Goal: Check status: Check status

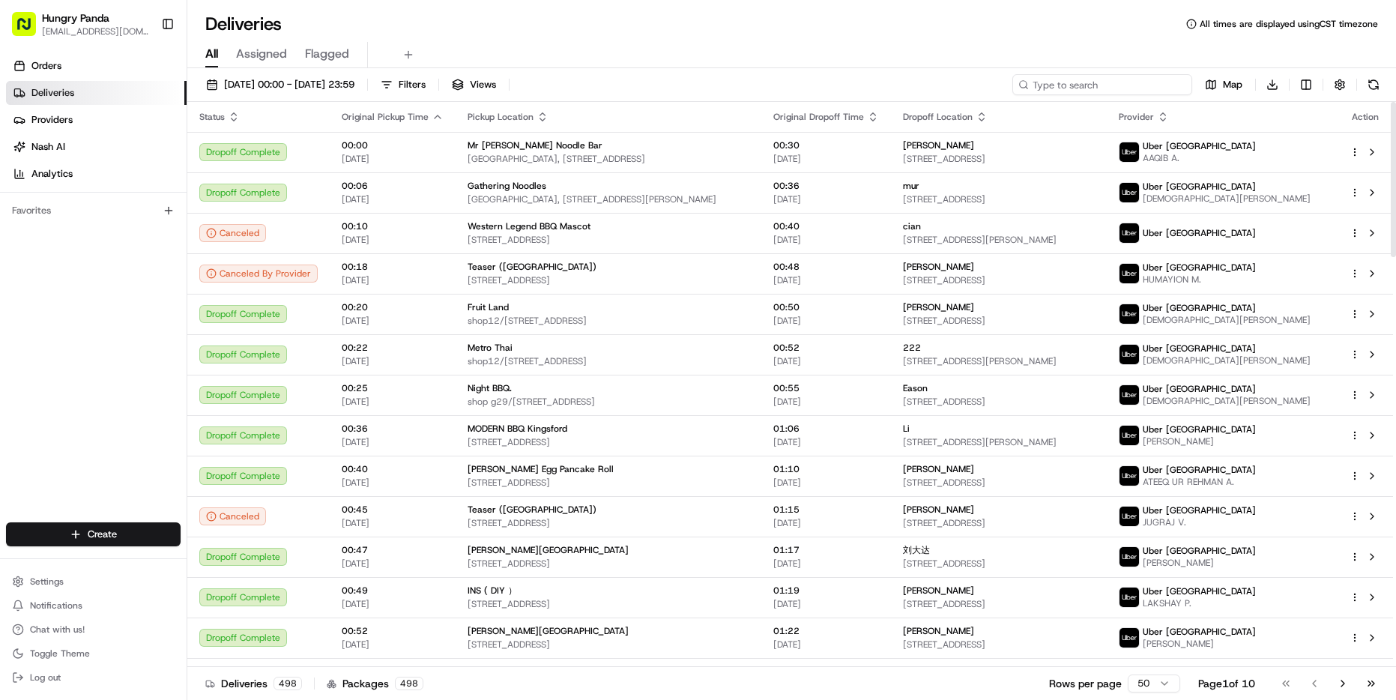
click at [1123, 82] on input at bounding box center [1103, 84] width 180 height 21
paste input "2511635"
type input "2511635"
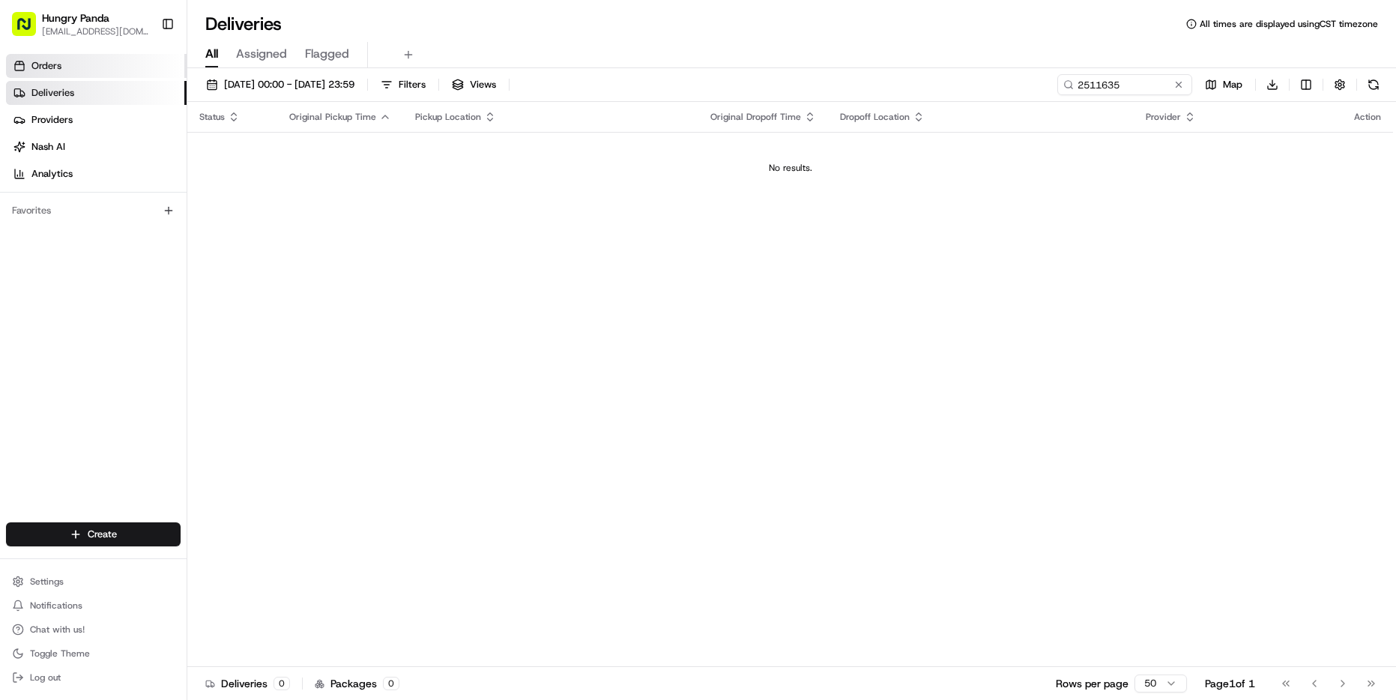
click at [89, 67] on link "Orders" at bounding box center [96, 66] width 181 height 24
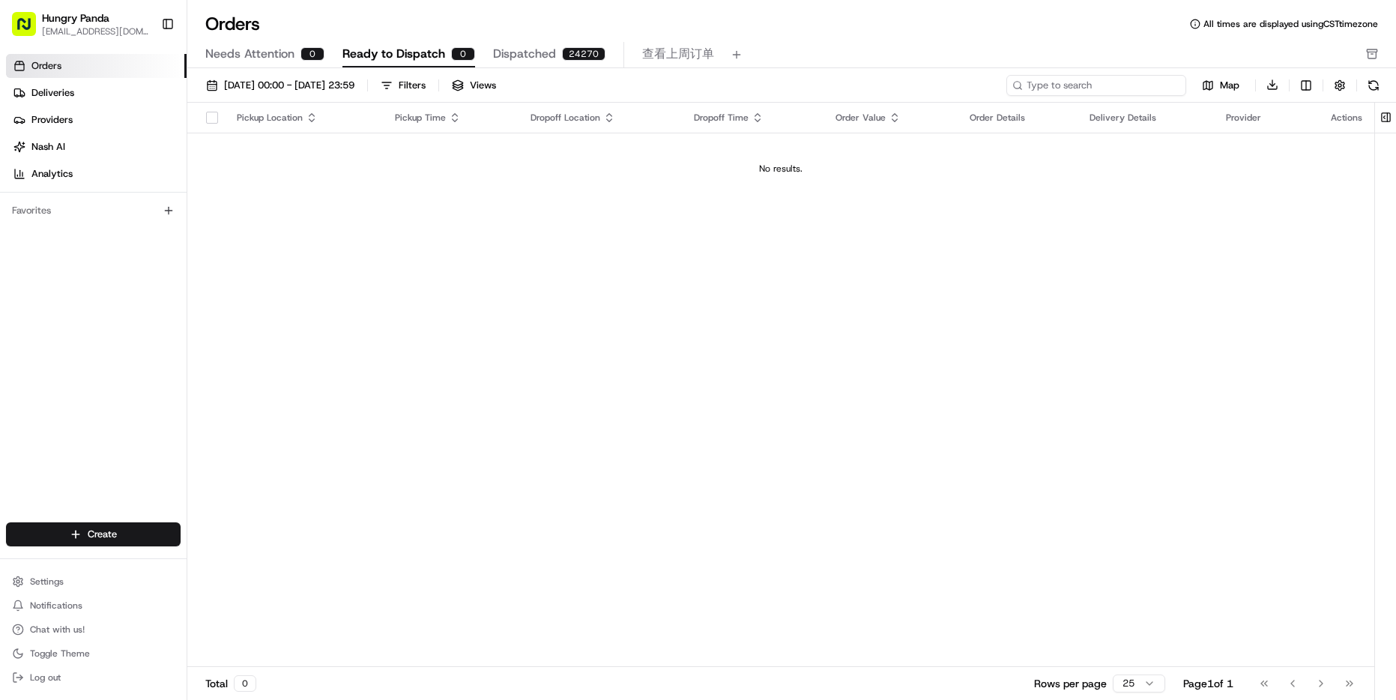
click at [1103, 92] on input at bounding box center [1097, 85] width 180 height 21
paste input "2511635"
drag, startPoint x: 1039, startPoint y: 85, endPoint x: 935, endPoint y: 85, distance: 104.2
click at [935, 85] on div "[DATE] 00:00 - [DATE] 23:59 Filters Views 2511635 Map Download" at bounding box center [791, 88] width 1209 height 28
type input "11635"
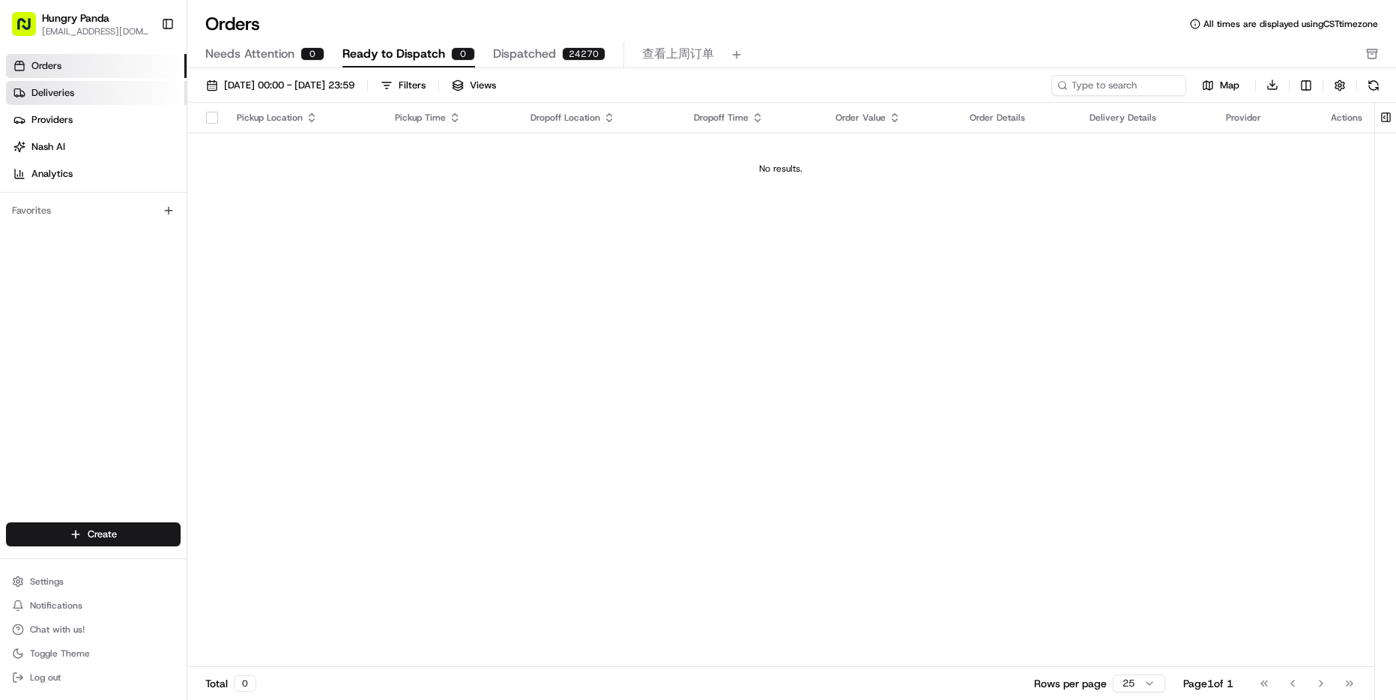
click at [70, 99] on span "Deliveries" at bounding box center [52, 92] width 43 height 13
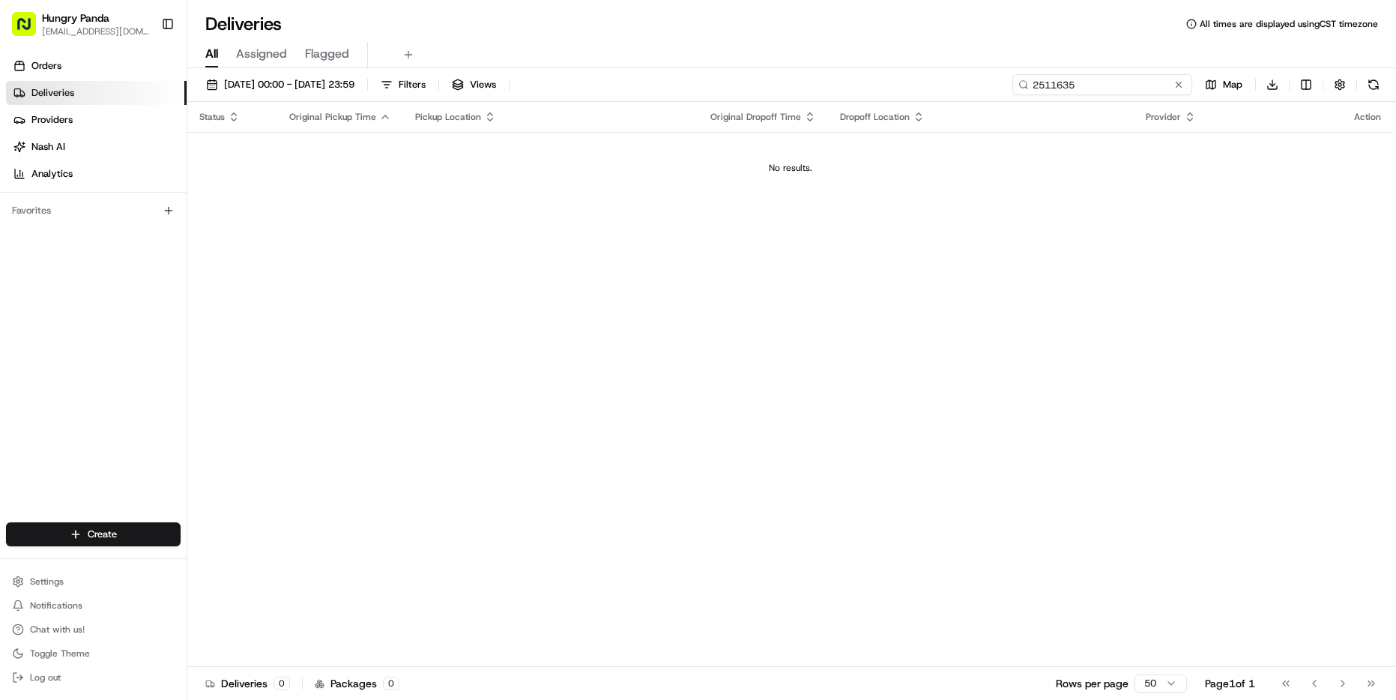
click at [1126, 88] on input "2511635" at bounding box center [1103, 84] width 180 height 21
paste input "03145807555557"
type input "031458075555572511635"
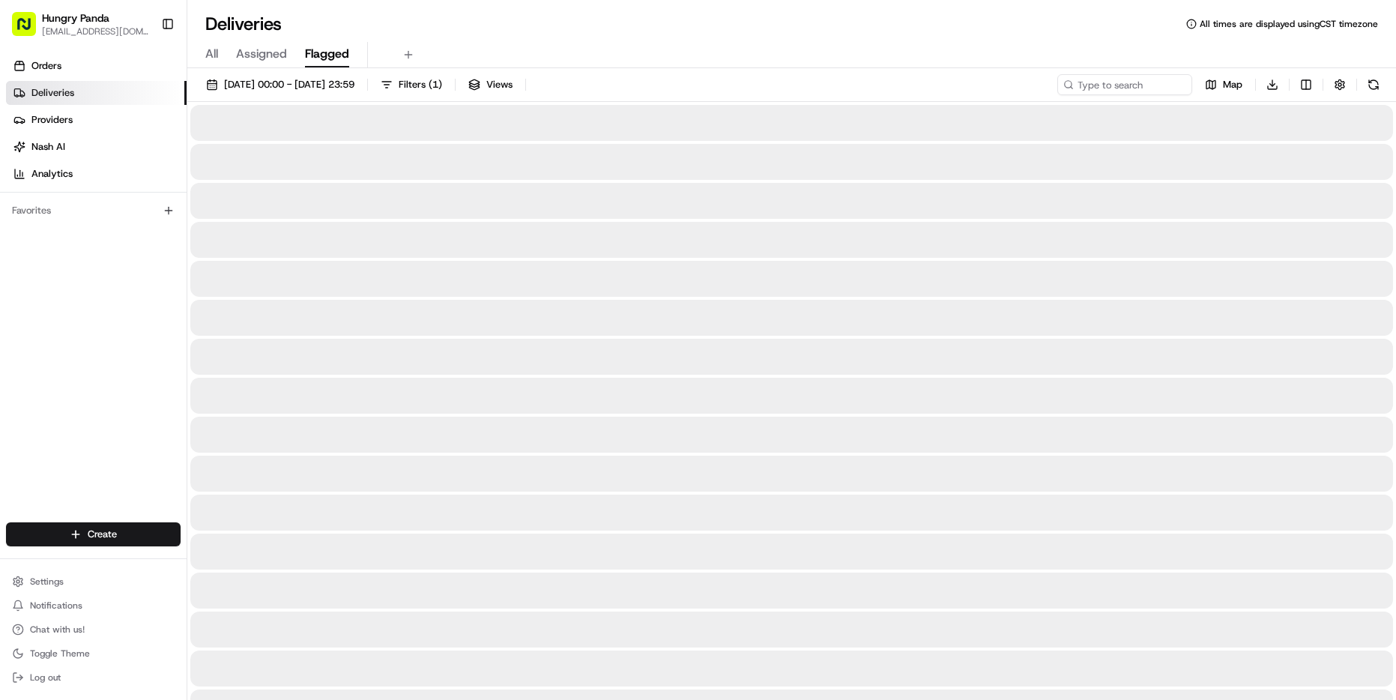
click at [326, 43] on button "Flagged" at bounding box center [327, 54] width 44 height 25
click at [274, 50] on span "Assigned" at bounding box center [261, 54] width 51 height 18
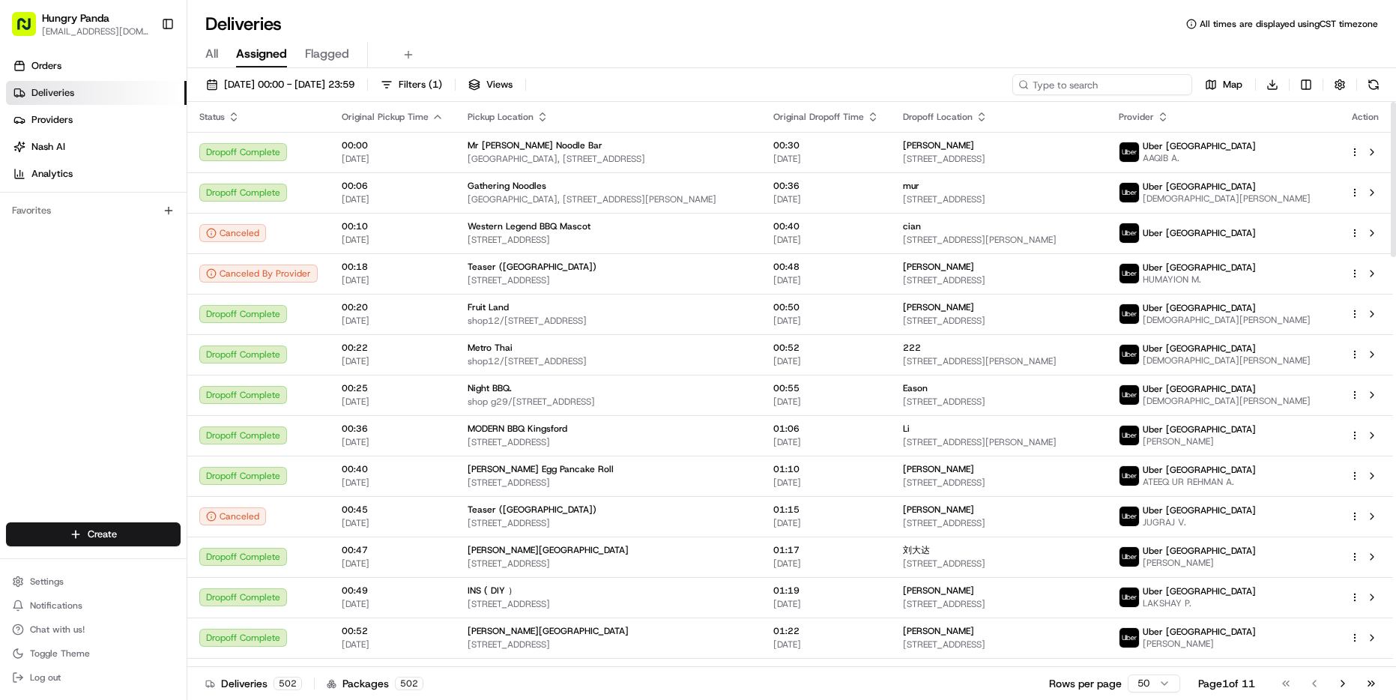
click at [1129, 90] on input at bounding box center [1103, 84] width 180 height 21
paste input "031458075555572511635"
type input "031458075555572511635"
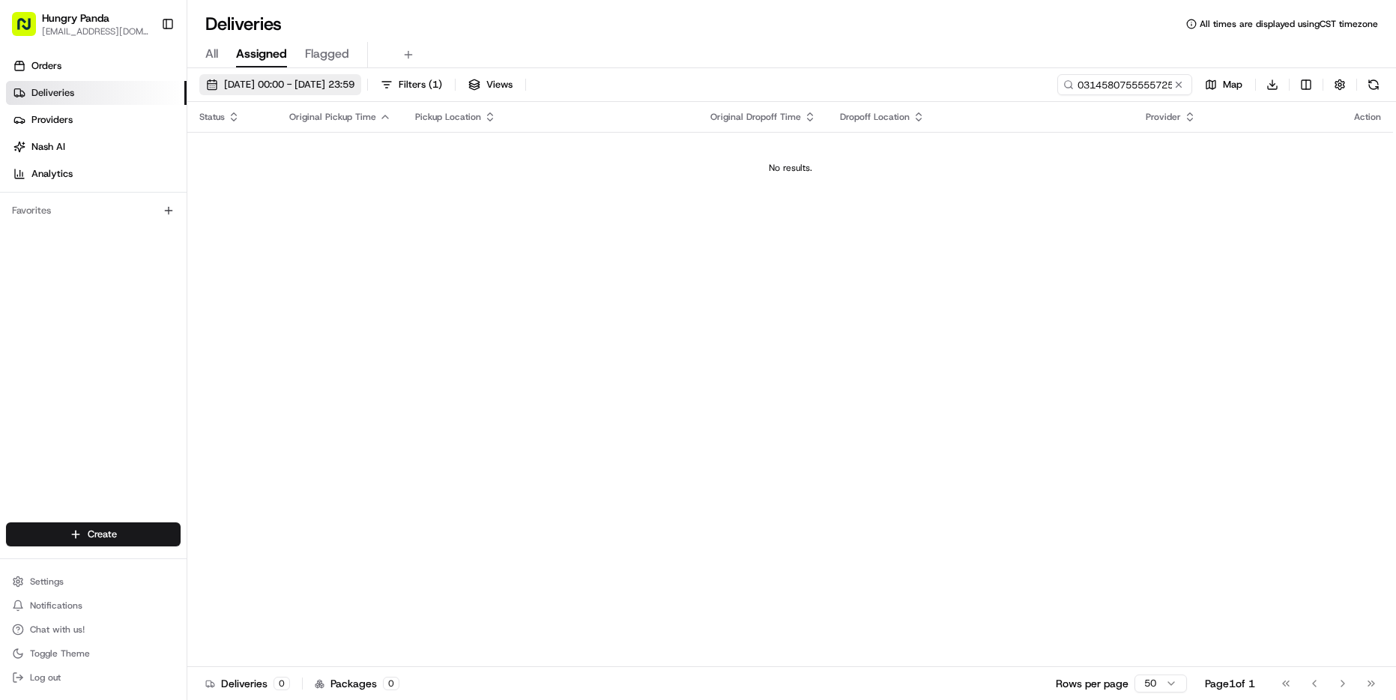
click at [283, 91] on span "[DATE] 00:00 - [DATE] 23:59" at bounding box center [289, 84] width 130 height 13
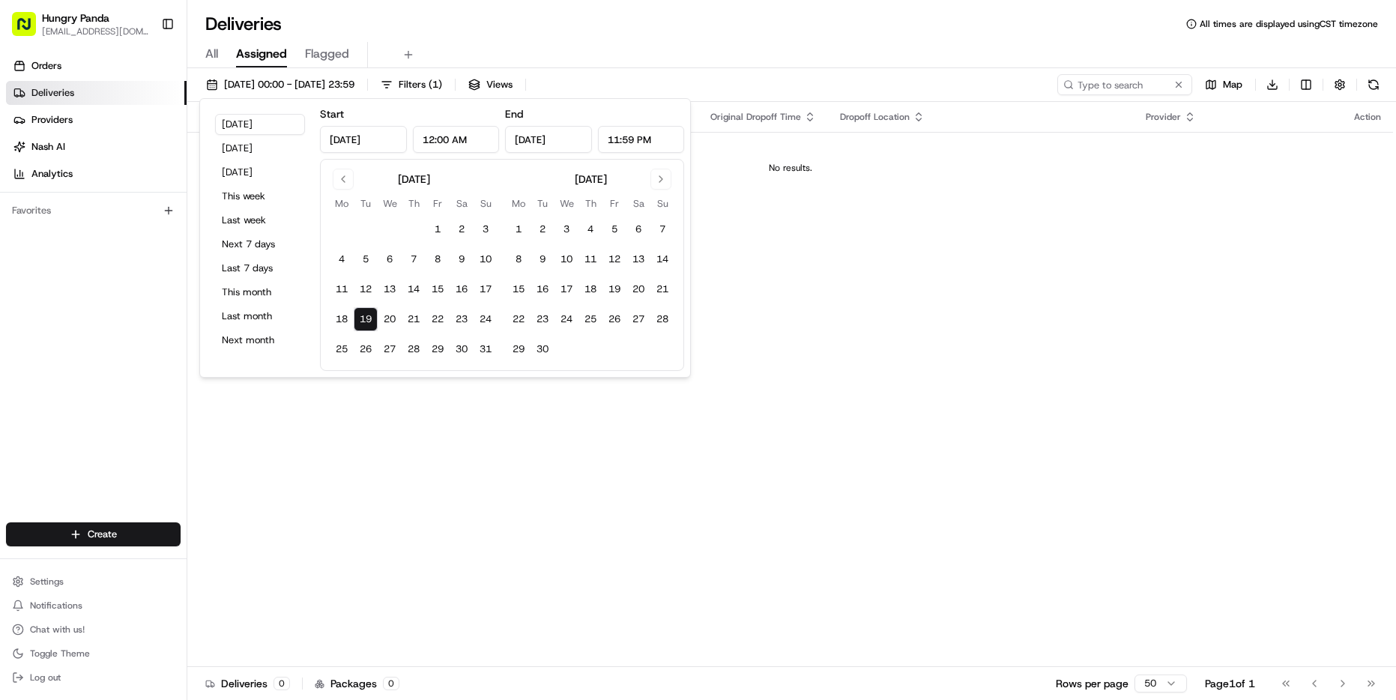
click at [207, 61] on span "All" at bounding box center [211, 54] width 13 height 18
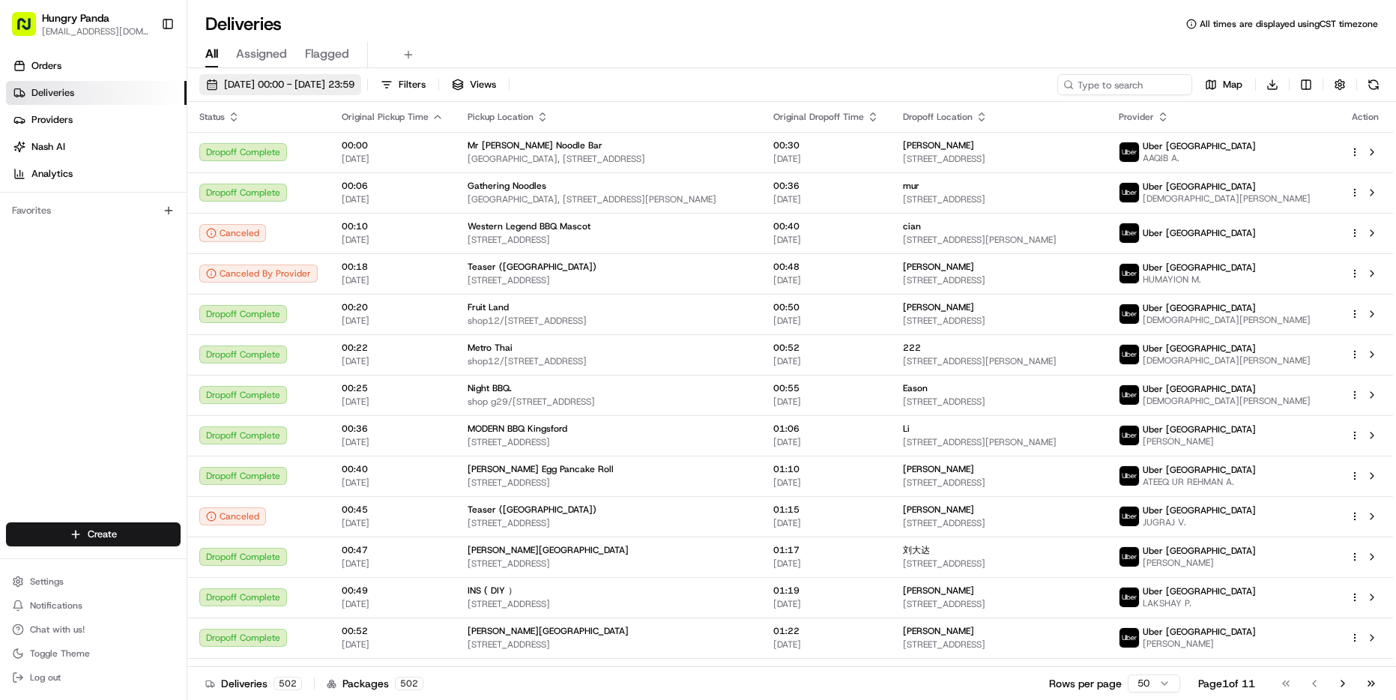
click at [248, 79] on span "[DATE] 00:00 - [DATE] 23:59" at bounding box center [289, 84] width 130 height 13
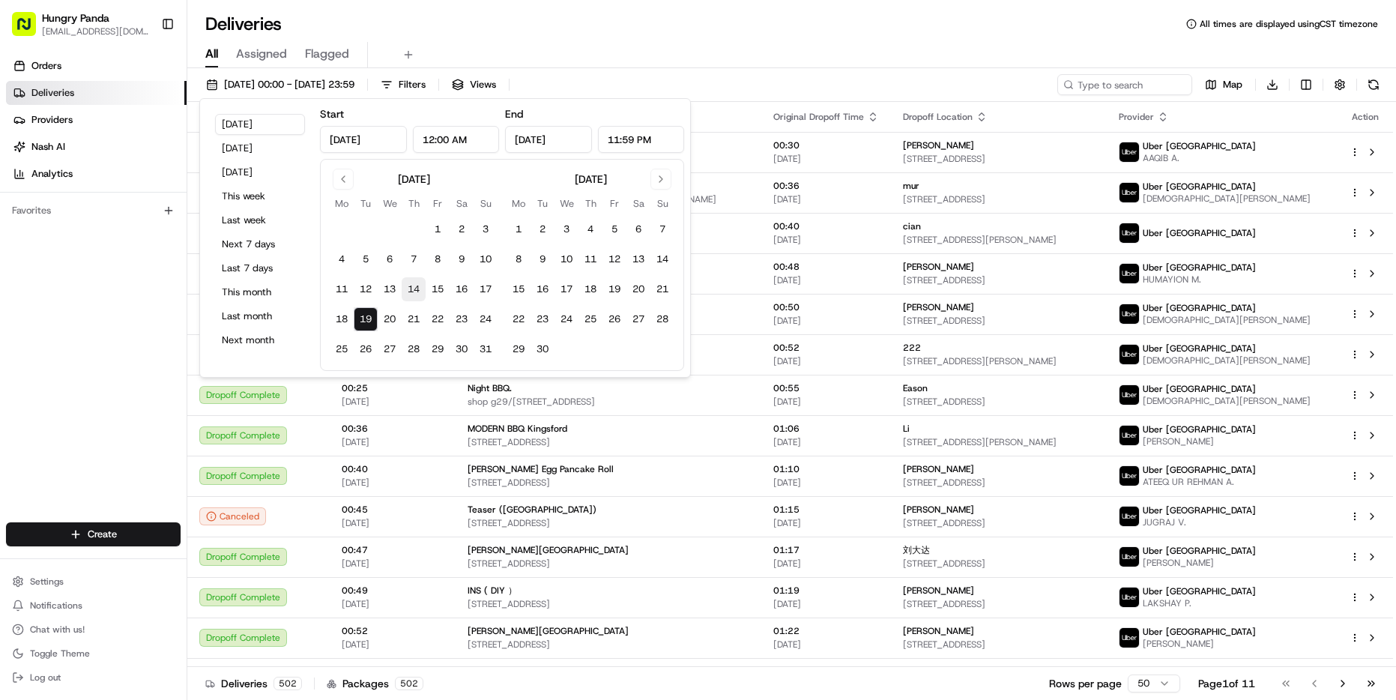
click at [403, 289] on button "14" at bounding box center [414, 289] width 24 height 24
type input "[DATE]"
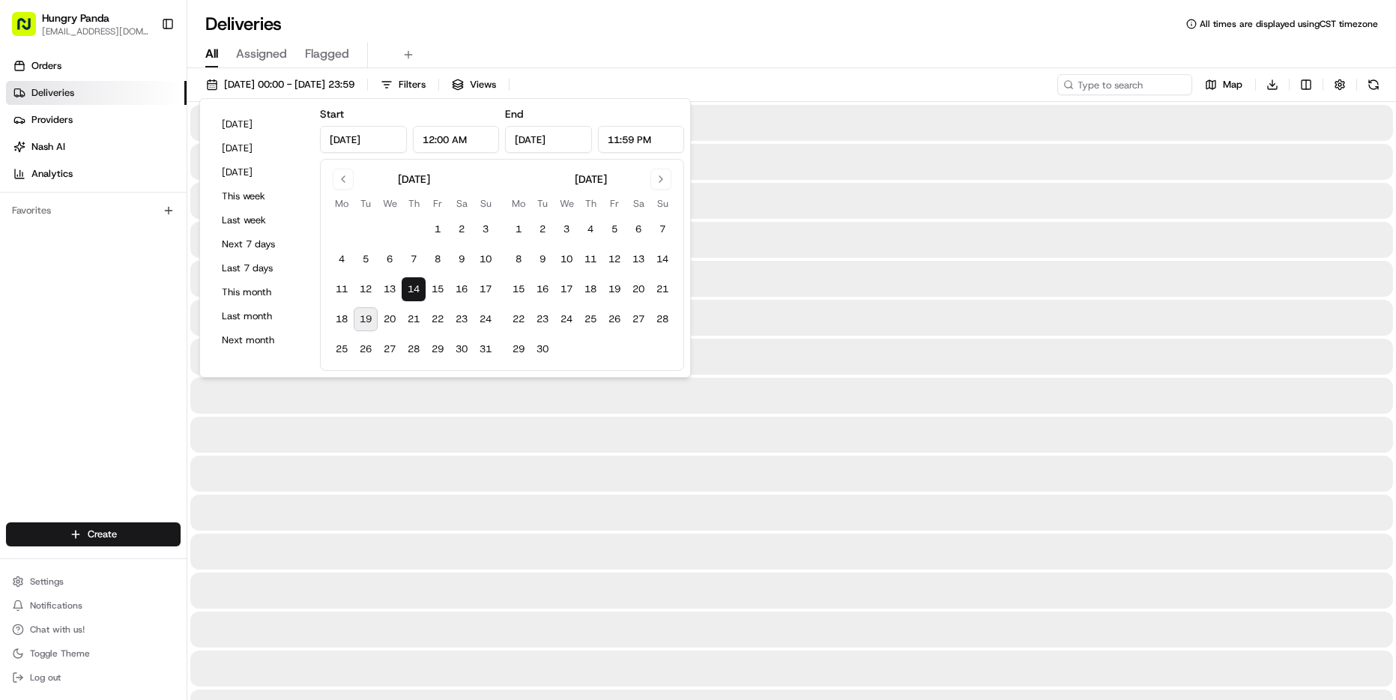
click at [369, 324] on button "19" at bounding box center [366, 319] width 24 height 24
type input "[DATE]"
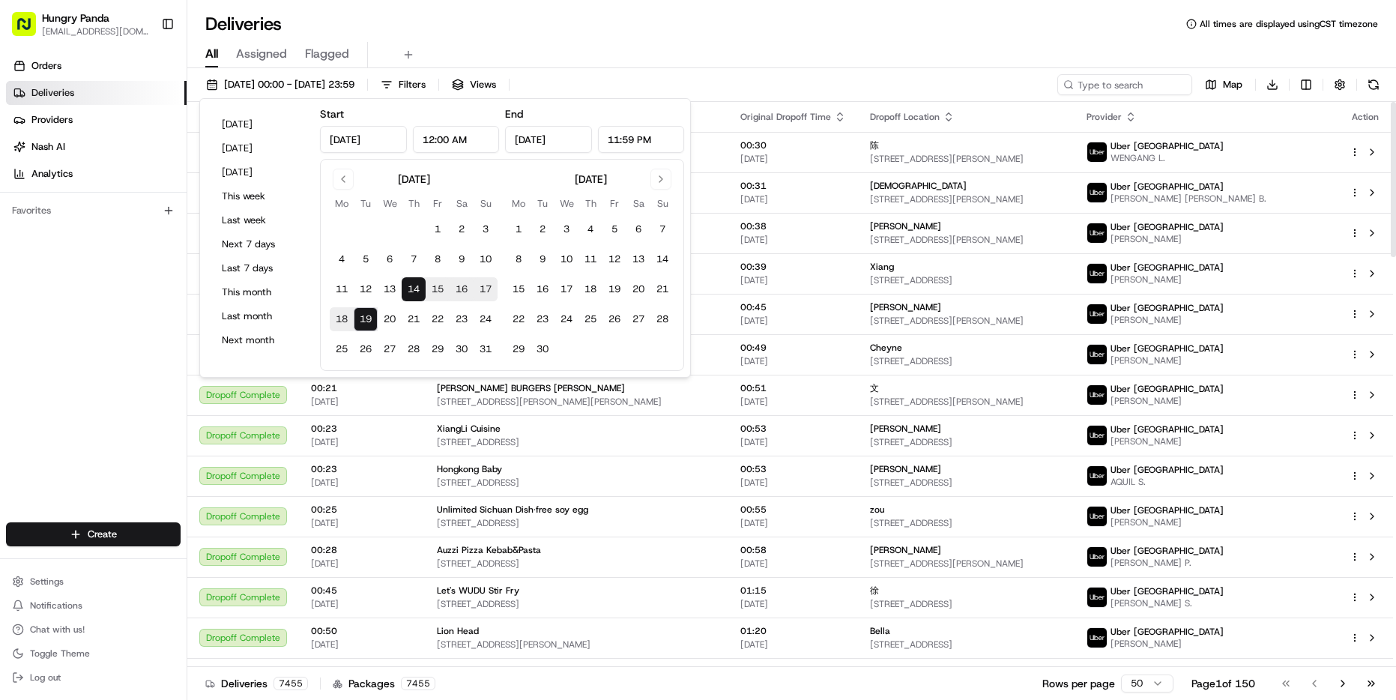
click at [845, 67] on div "Deliveries All times are displayed using CST timezone All Assigned Flagged [DAT…" at bounding box center [791, 350] width 1209 height 700
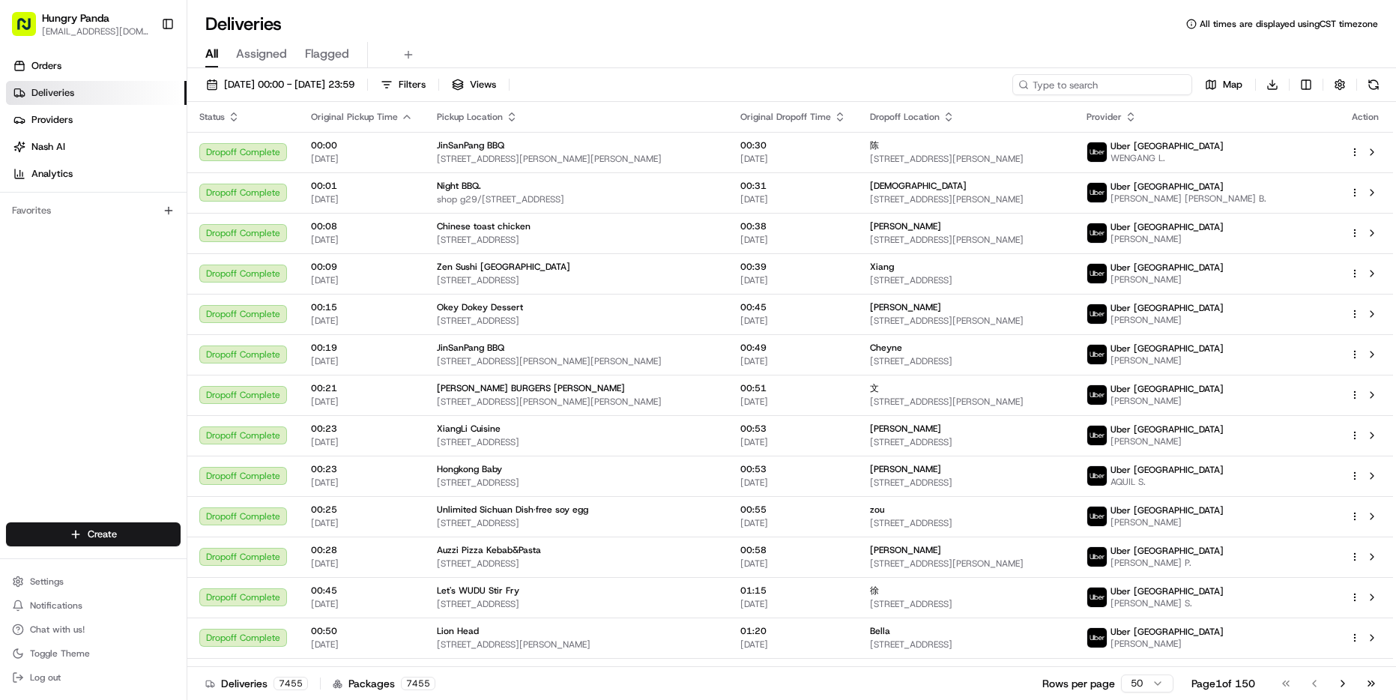
click at [1121, 88] on input at bounding box center [1103, 84] width 180 height 21
paste input "031458075555572511635"
type input "031458075555572511635"
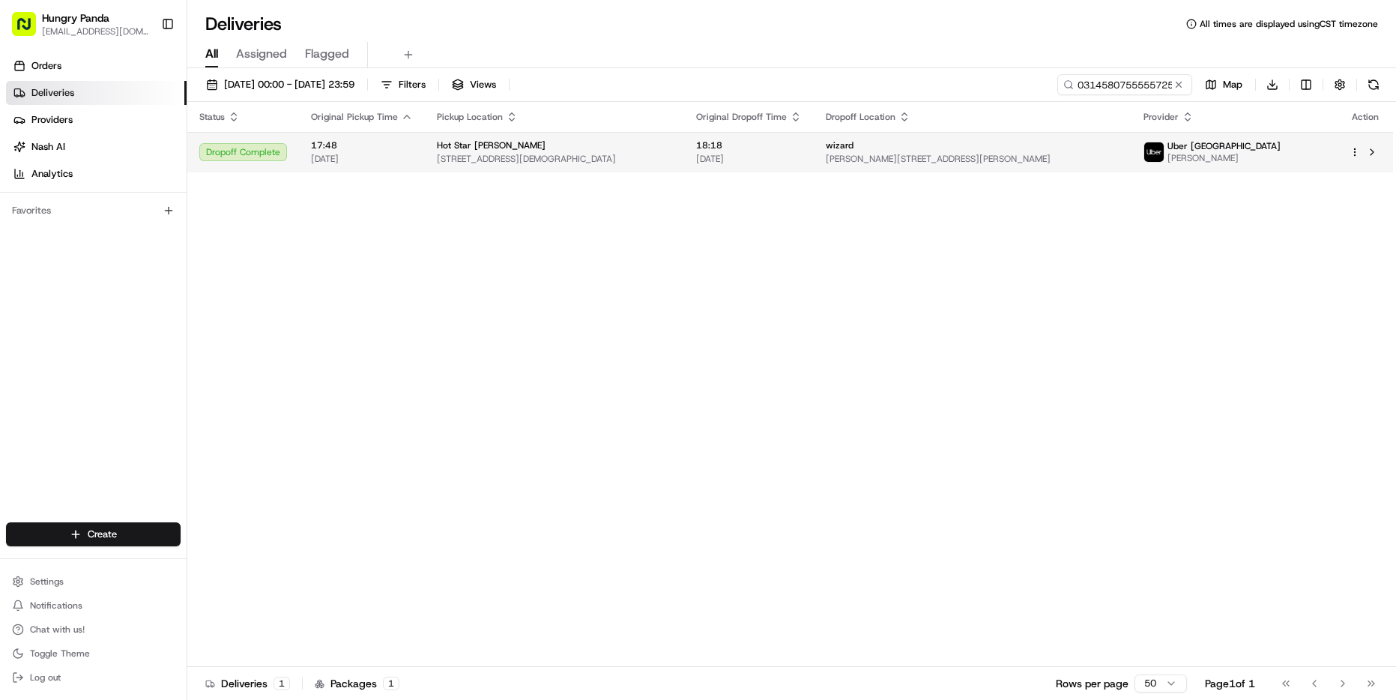
click at [384, 154] on span "[DATE]" at bounding box center [362, 159] width 102 height 12
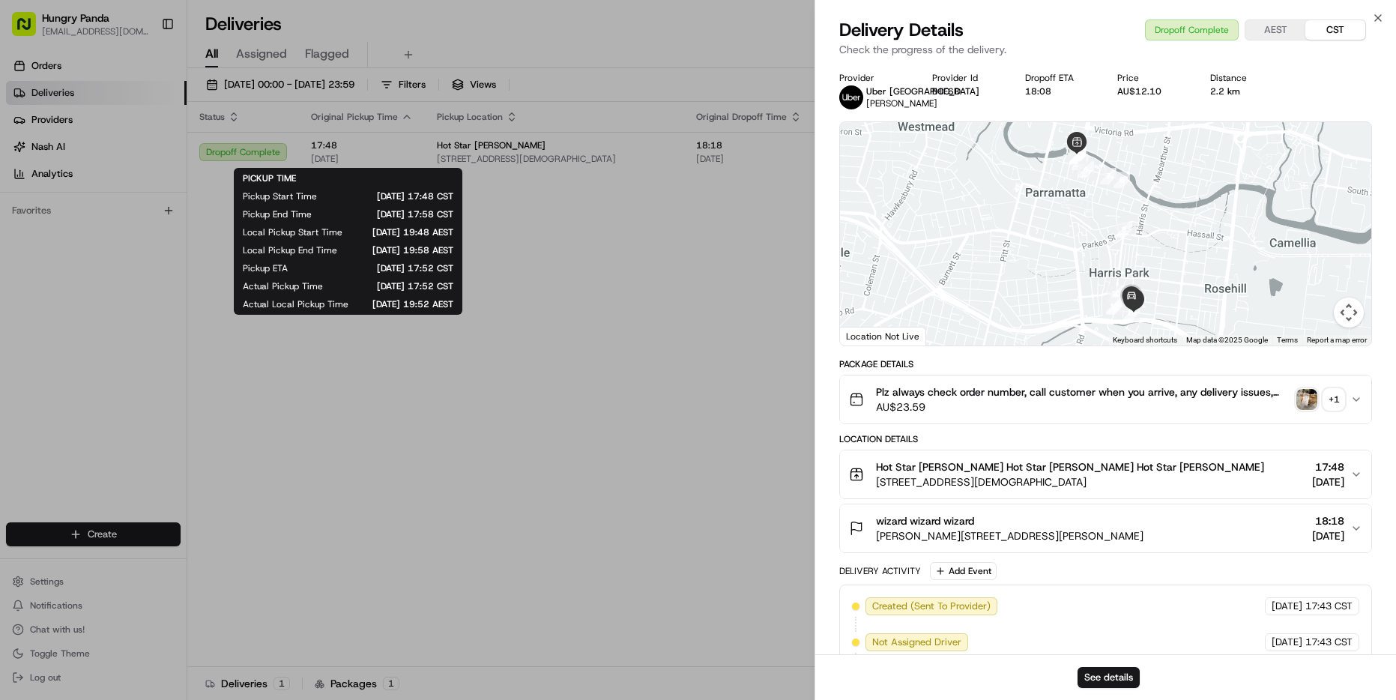
click at [1087, 46] on p "Check the progress of the delivery." at bounding box center [1105, 49] width 533 height 15
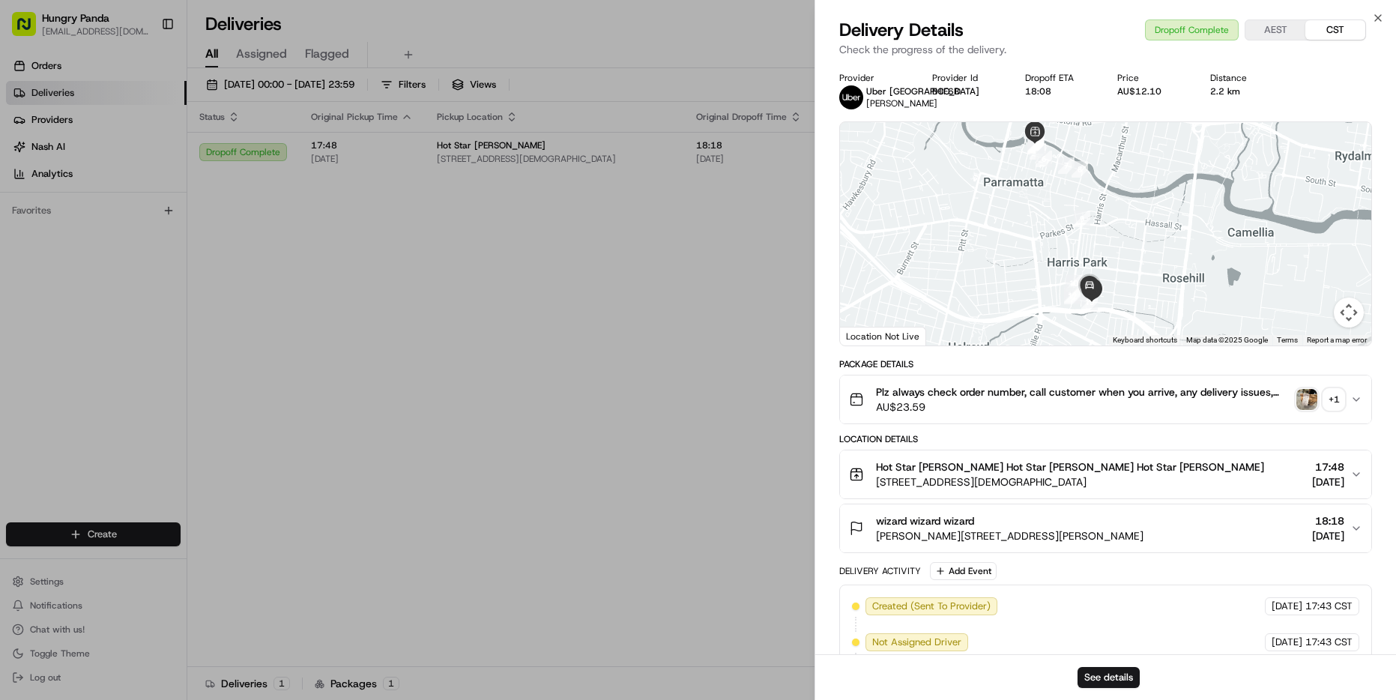
drag, startPoint x: 1183, startPoint y: 319, endPoint x: 1139, endPoint y: 309, distance: 44.7
click at [1139, 309] on div at bounding box center [1105, 233] width 531 height 223
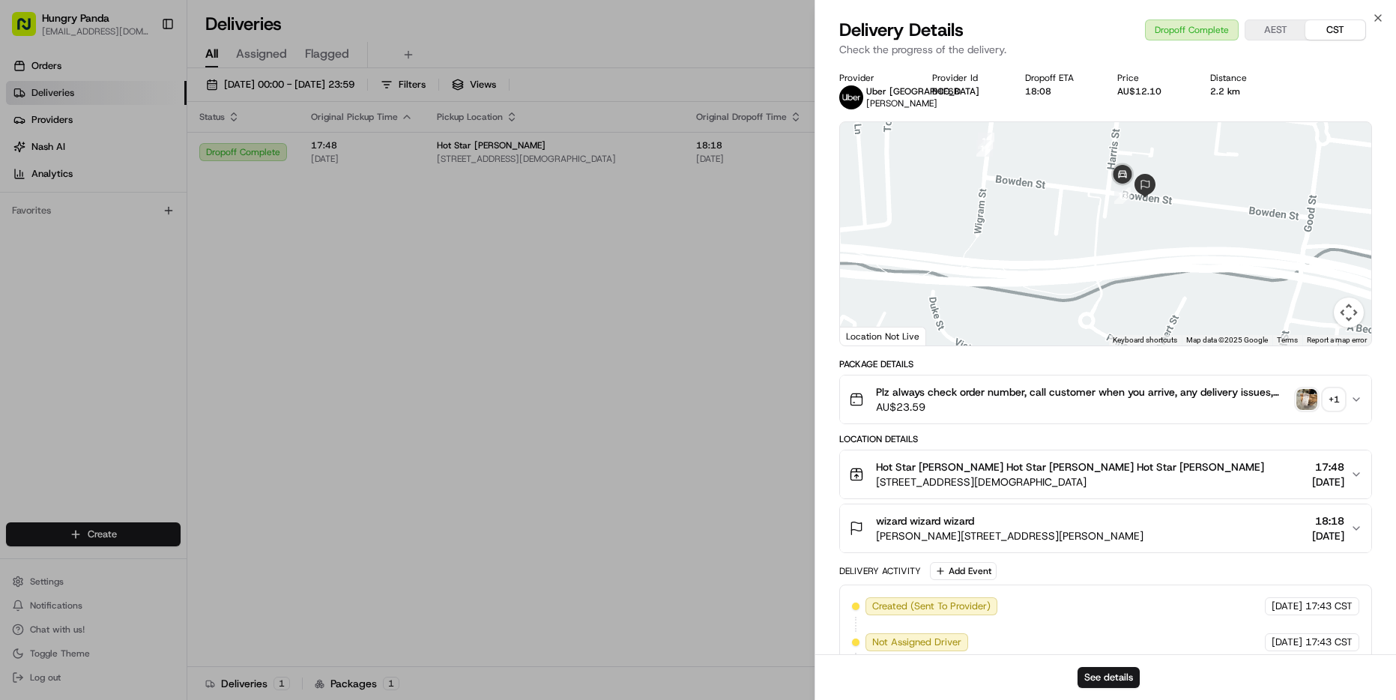
drag, startPoint x: 1025, startPoint y: 264, endPoint x: 942, endPoint y: 316, distance: 97.7
click at [942, 316] on div at bounding box center [1105, 233] width 531 height 223
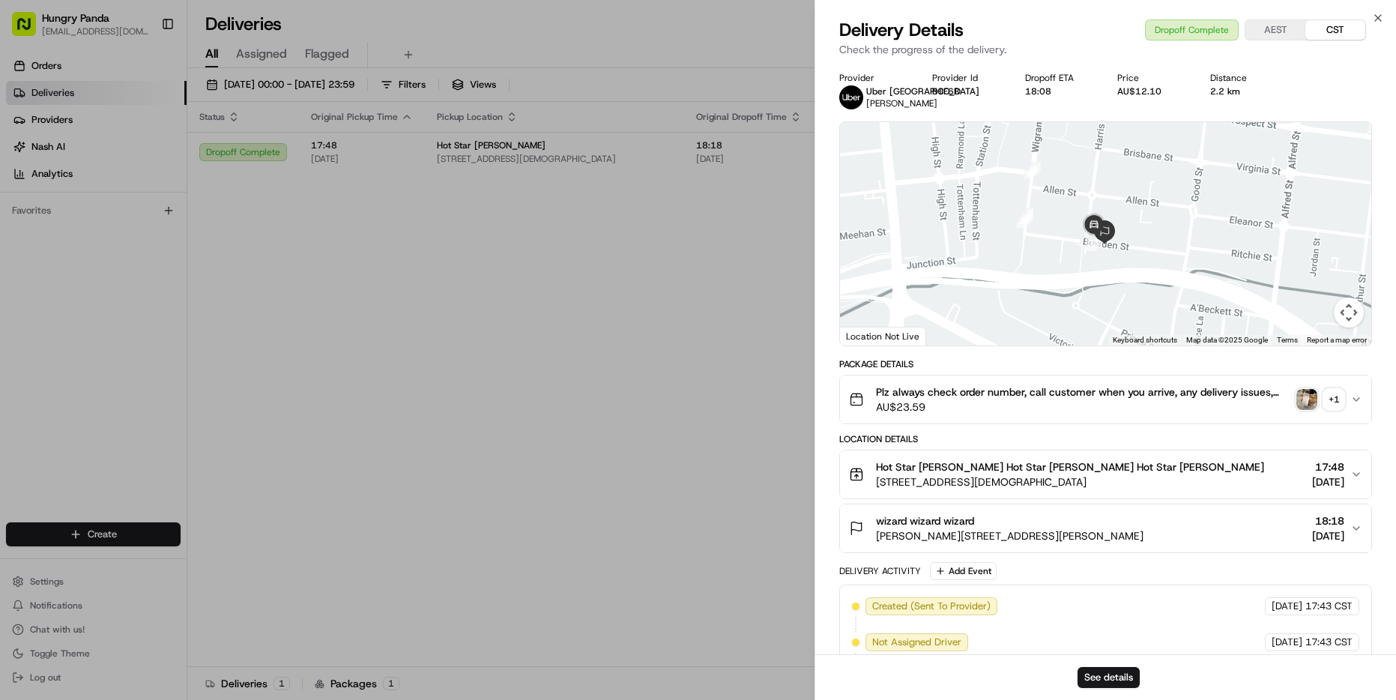
drag, startPoint x: 1139, startPoint y: 275, endPoint x: 1147, endPoint y: 271, distance: 9.4
click at [1147, 271] on div at bounding box center [1105, 233] width 531 height 223
click at [1354, 328] on button "Map camera controls" at bounding box center [1349, 313] width 30 height 30
click at [1348, 321] on button "Map camera controls" at bounding box center [1349, 313] width 30 height 30
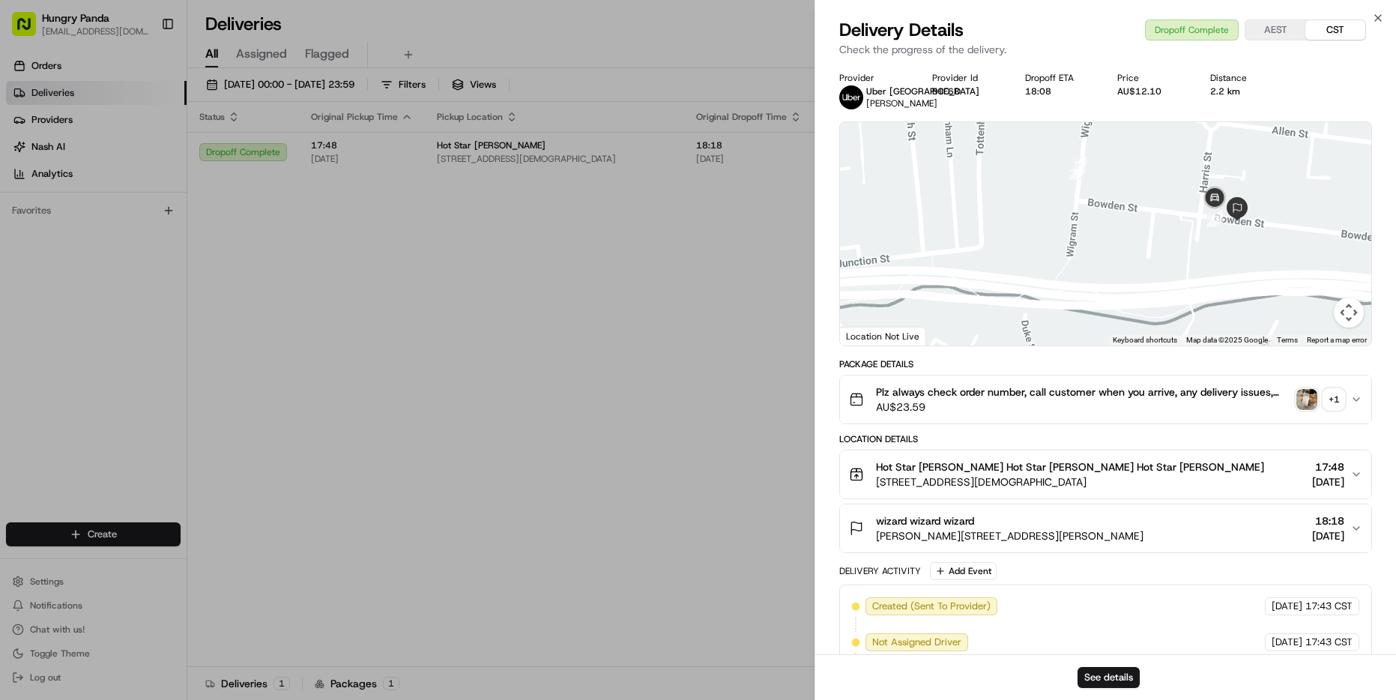
drag, startPoint x: 1055, startPoint y: 282, endPoint x: 1214, endPoint y: 253, distance: 161.6
click at [1214, 253] on div at bounding box center [1105, 233] width 531 height 223
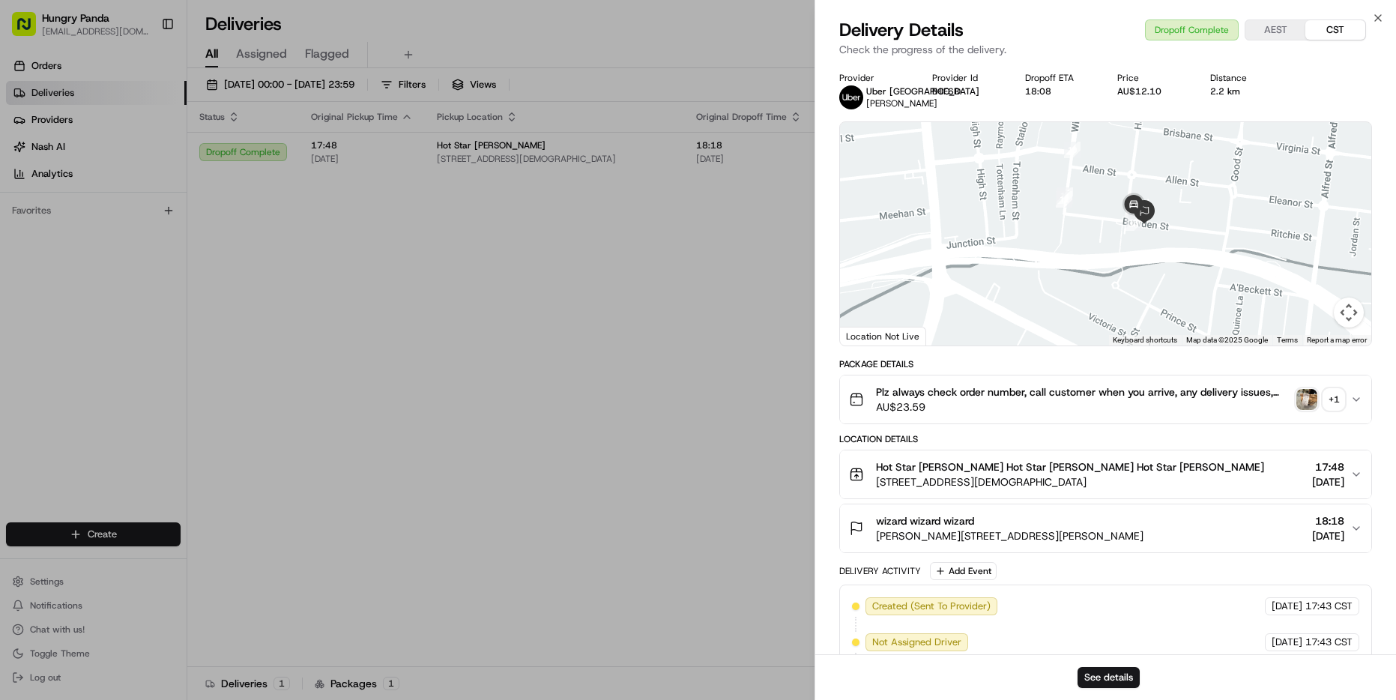
drag, startPoint x: 1222, startPoint y: 276, endPoint x: 1196, endPoint y: 275, distance: 25.5
click at [1196, 275] on div at bounding box center [1105, 233] width 531 height 223
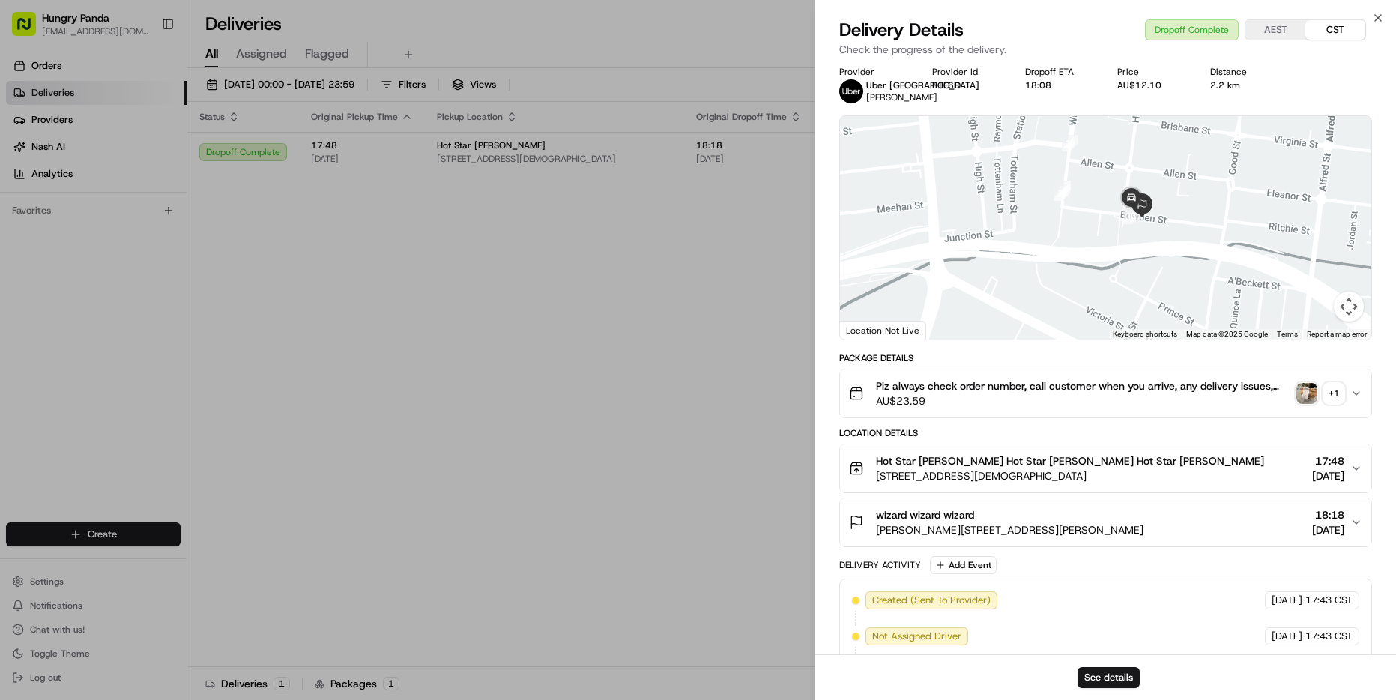
click at [1352, 474] on icon "button" at bounding box center [1357, 468] width 12 height 12
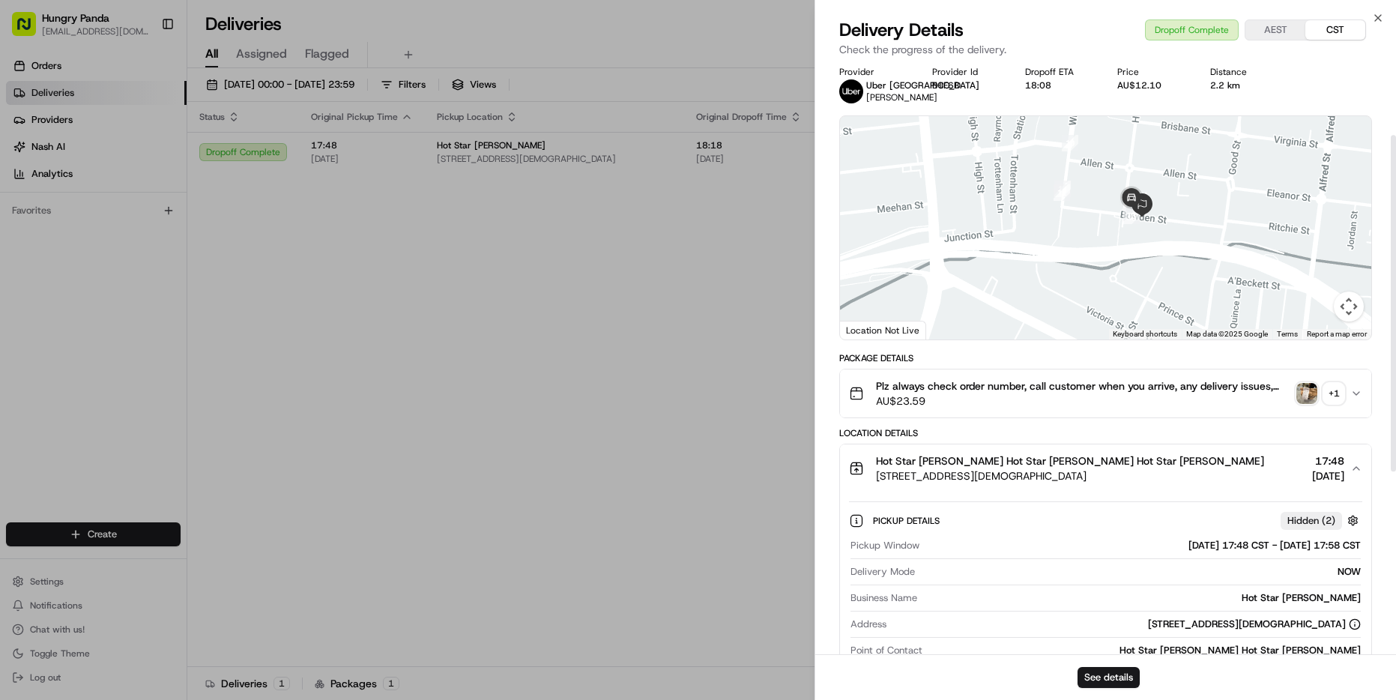
scroll to position [253, 0]
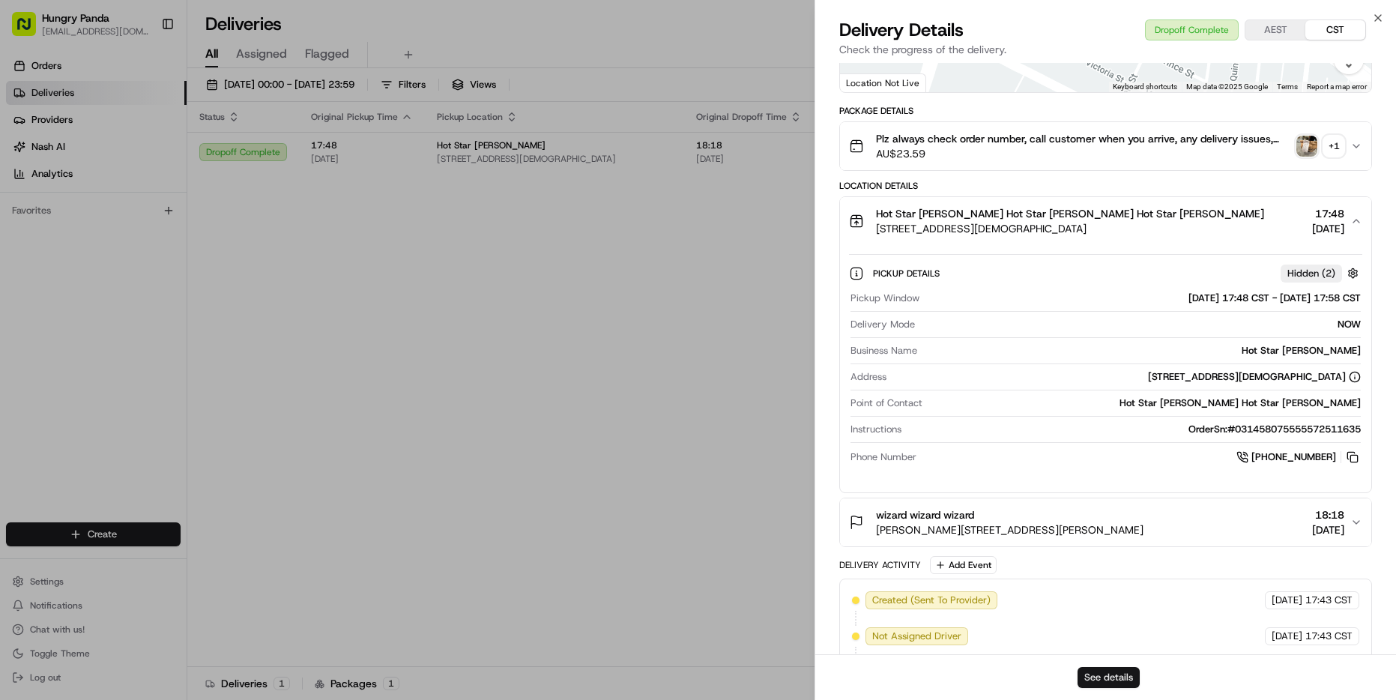
click at [1108, 673] on button "See details" at bounding box center [1109, 677] width 62 height 21
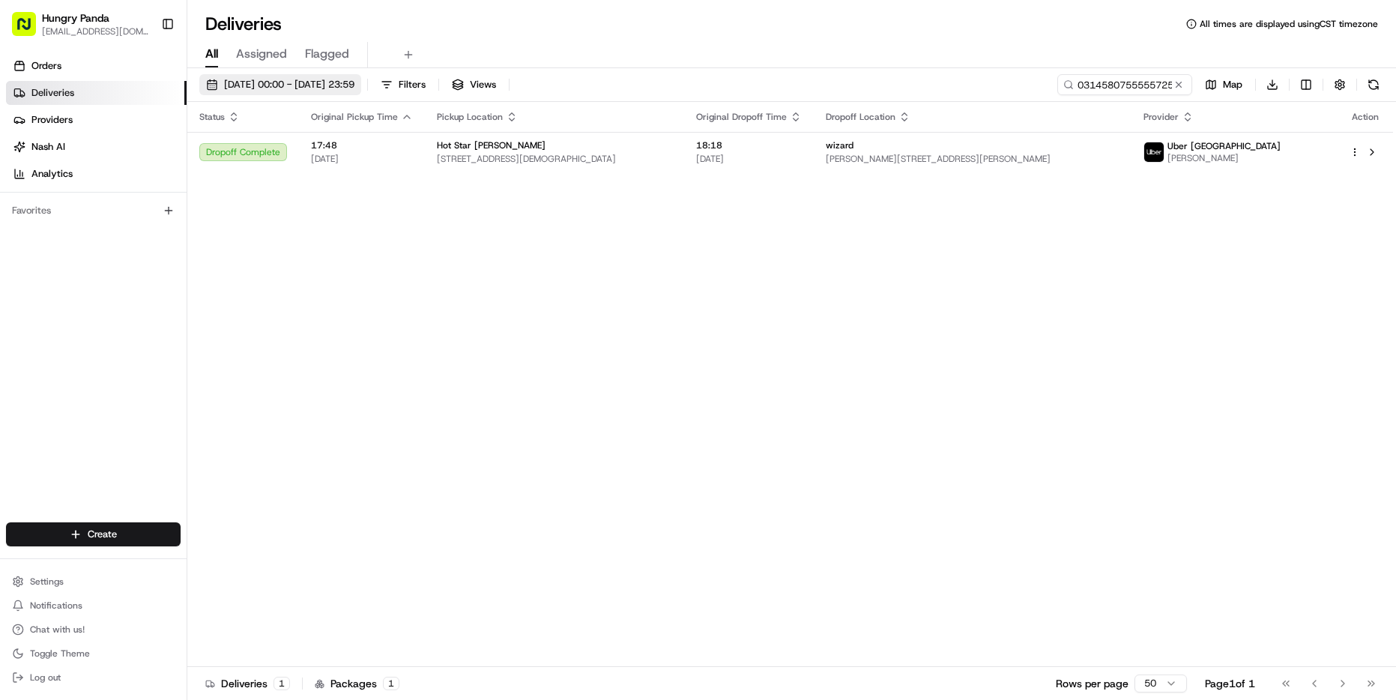
click at [271, 83] on span "[DATE] 00:00 - [DATE] 23:59" at bounding box center [289, 84] width 130 height 13
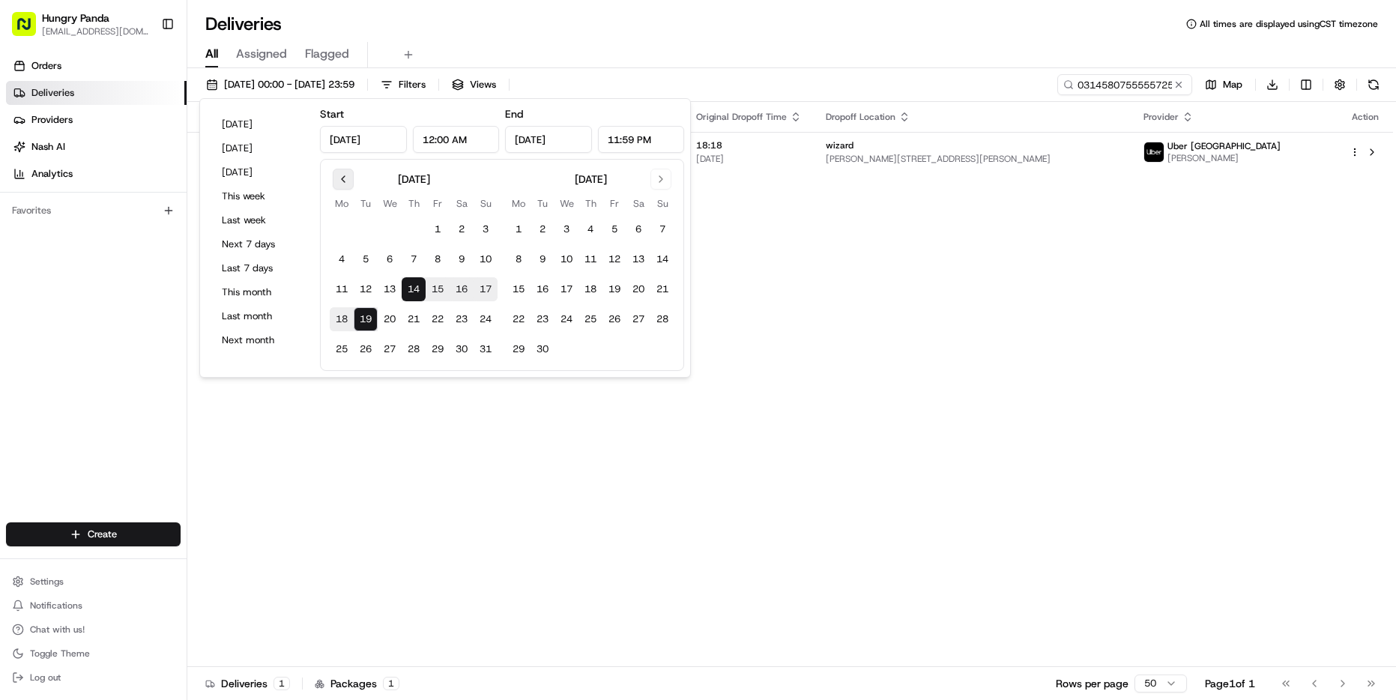
click at [344, 178] on button "Go to previous month" at bounding box center [343, 179] width 21 height 21
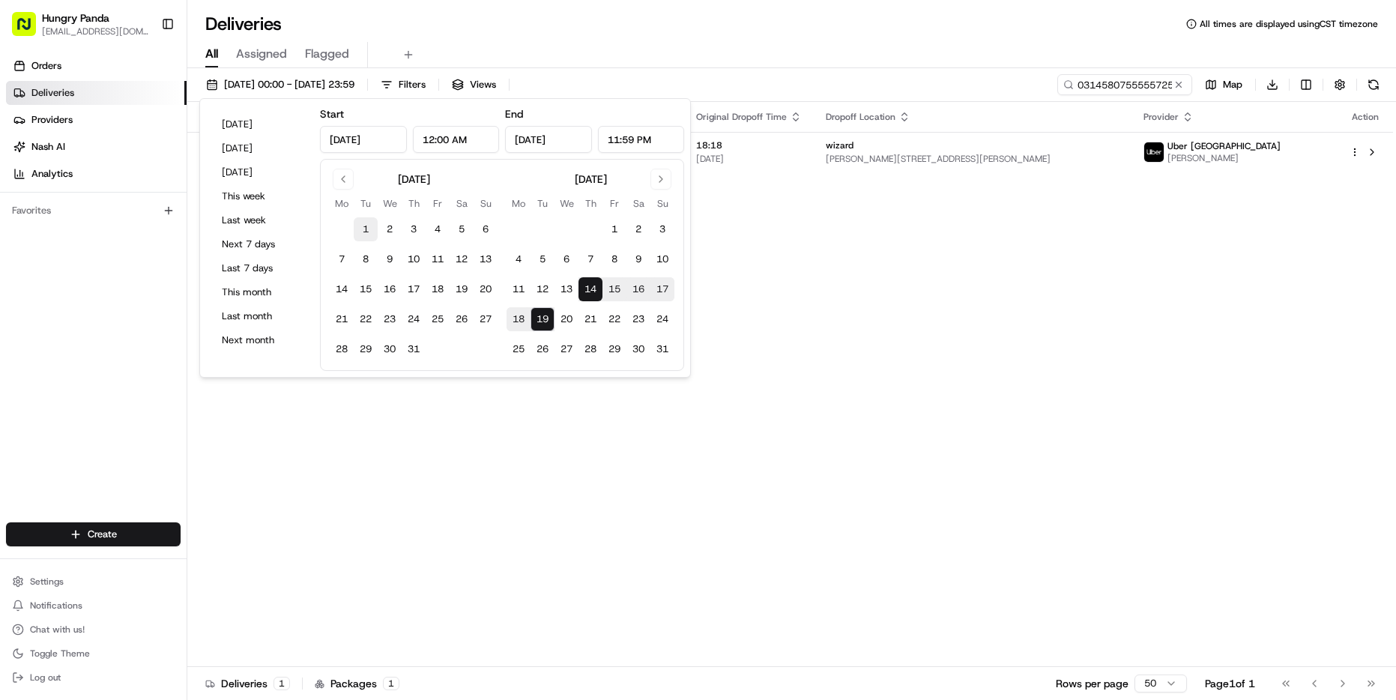
click at [364, 232] on button "1" at bounding box center [366, 229] width 24 height 24
type input "Jul 1, 2025"
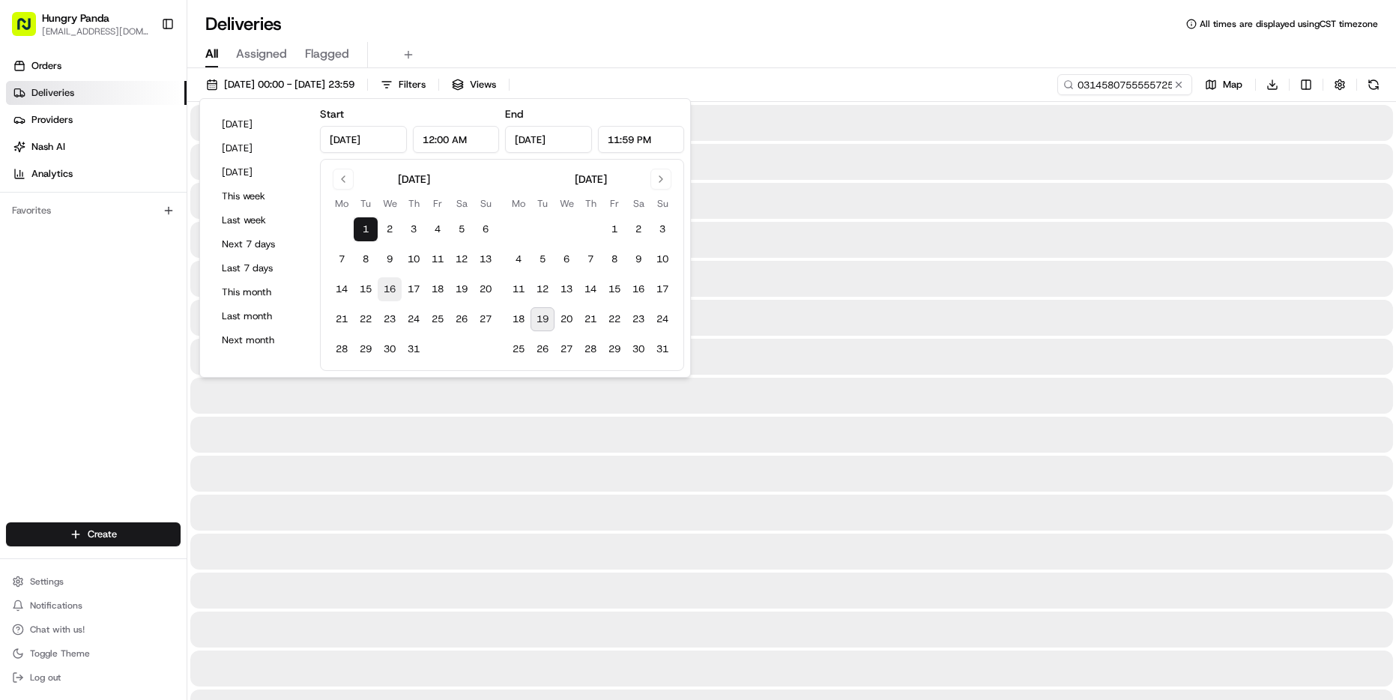
click at [400, 292] on button "16" at bounding box center [390, 289] width 24 height 24
type input "Jul 16, 2025"
click at [789, 47] on div "All Assigned Flagged" at bounding box center [791, 55] width 1209 height 26
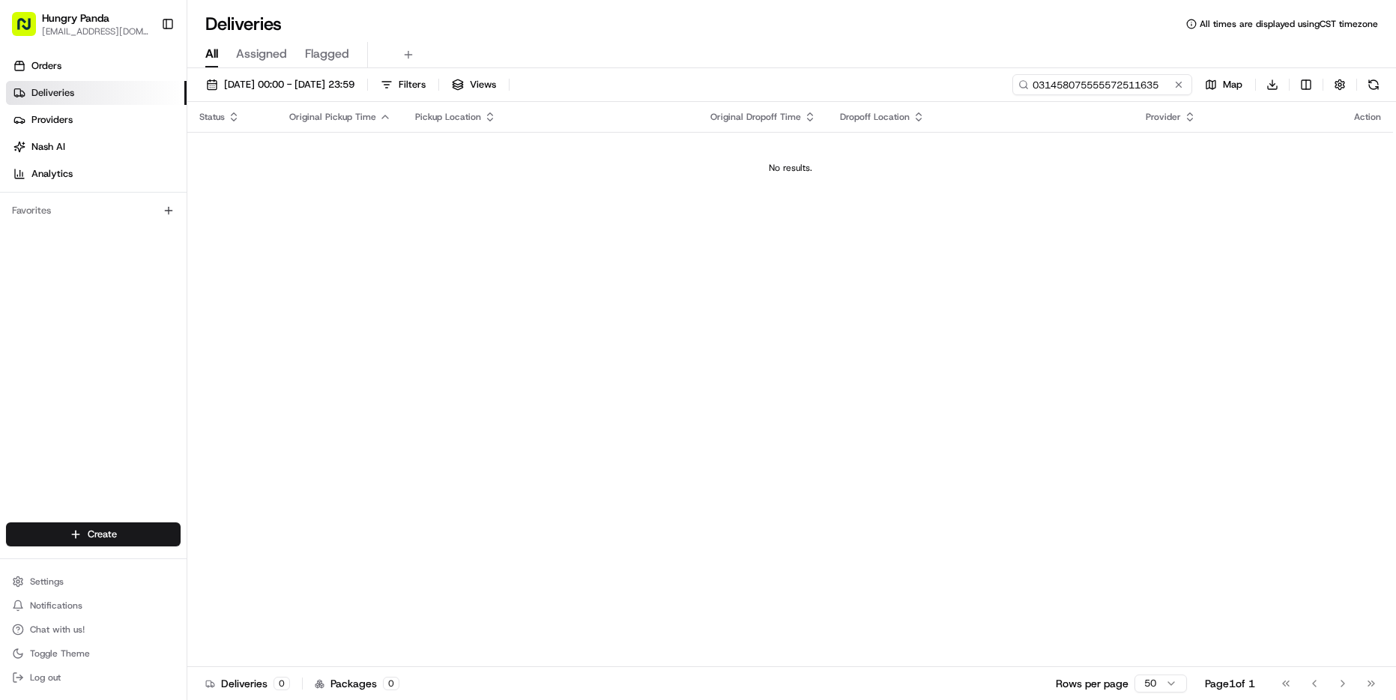
click at [1155, 89] on input "031458075555572511635" at bounding box center [1103, 84] width 180 height 21
paste input "5364985841555721901479"
type input "5364985841555721901479"
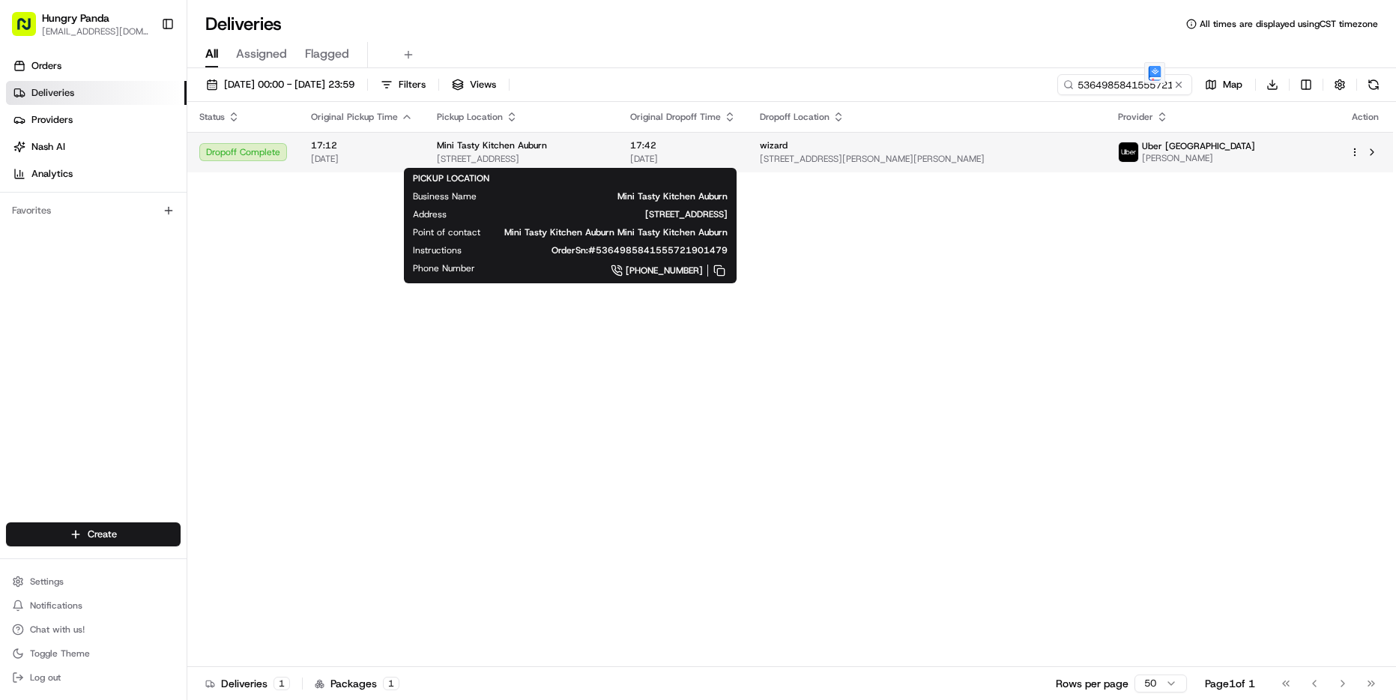
click at [486, 148] on span "Mini Tasty Kitchen Auburn" at bounding box center [492, 145] width 110 height 12
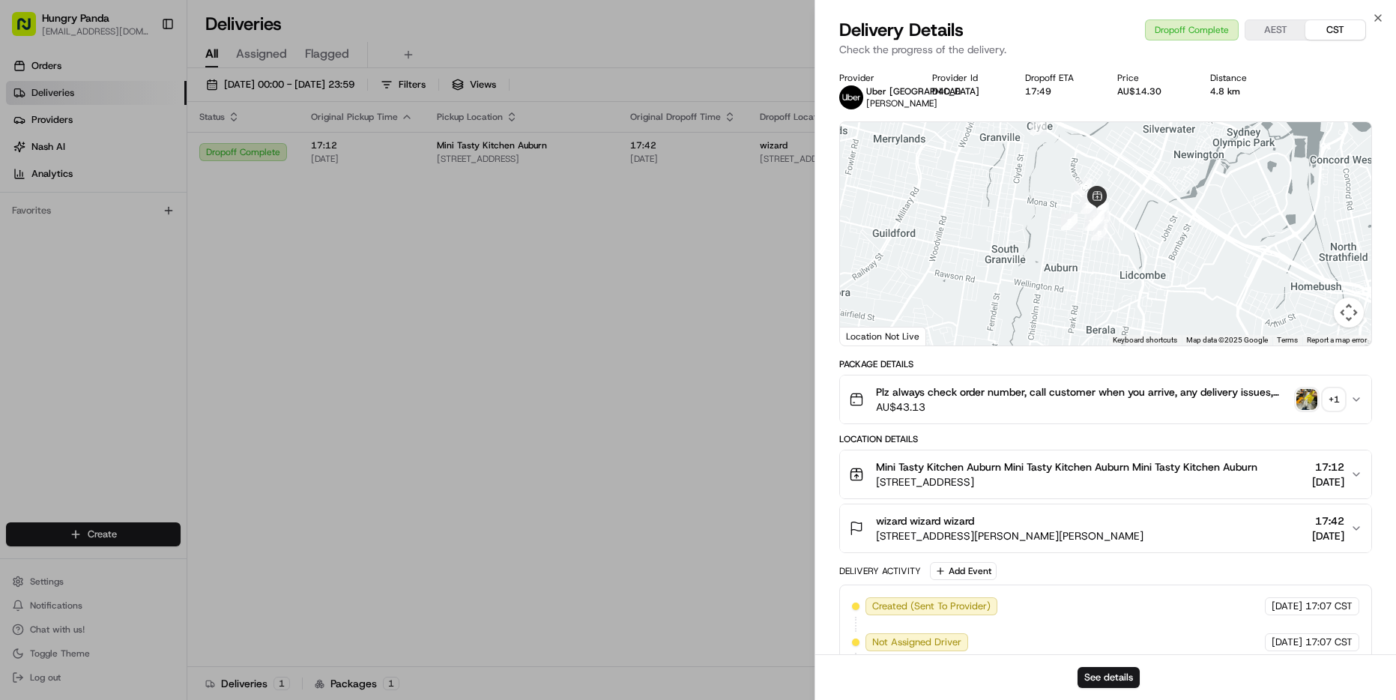
drag, startPoint x: 1216, startPoint y: 280, endPoint x: 1156, endPoint y: 191, distance: 107.5
click at [1156, 191] on div at bounding box center [1105, 233] width 531 height 223
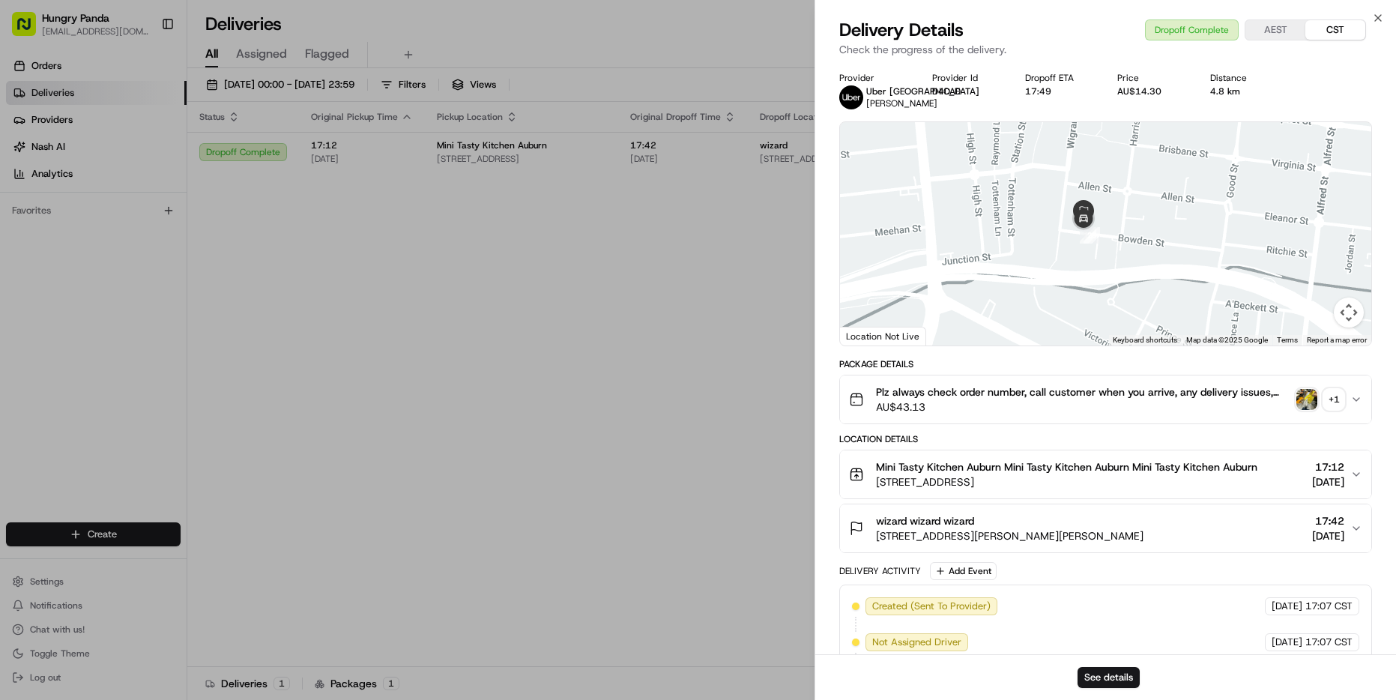
drag, startPoint x: 1035, startPoint y: 291, endPoint x: 1054, endPoint y: 267, distance: 30.9
click at [1054, 267] on div at bounding box center [1105, 233] width 531 height 223
drag, startPoint x: 1084, startPoint y: 266, endPoint x: 1078, endPoint y: 274, distance: 10.1
click at [1078, 274] on div at bounding box center [1105, 233] width 531 height 223
click at [1102, 270] on div at bounding box center [1105, 233] width 531 height 223
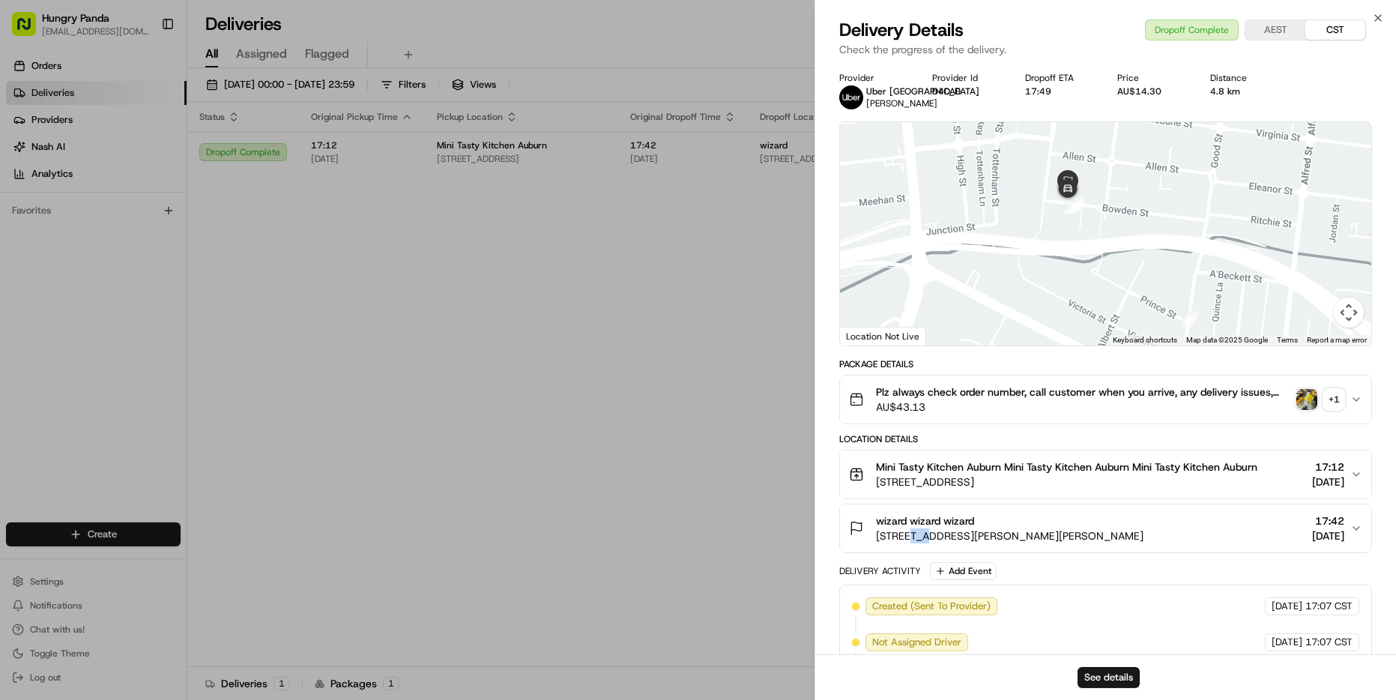
drag, startPoint x: 902, startPoint y: 535, endPoint x: 923, endPoint y: 538, distance: 21.2
click at [923, 539] on span "Unit 9/43 Bowden St, Harris Park NSW 2150, Australia" at bounding box center [1010, 535] width 268 height 15
copy span "/43"
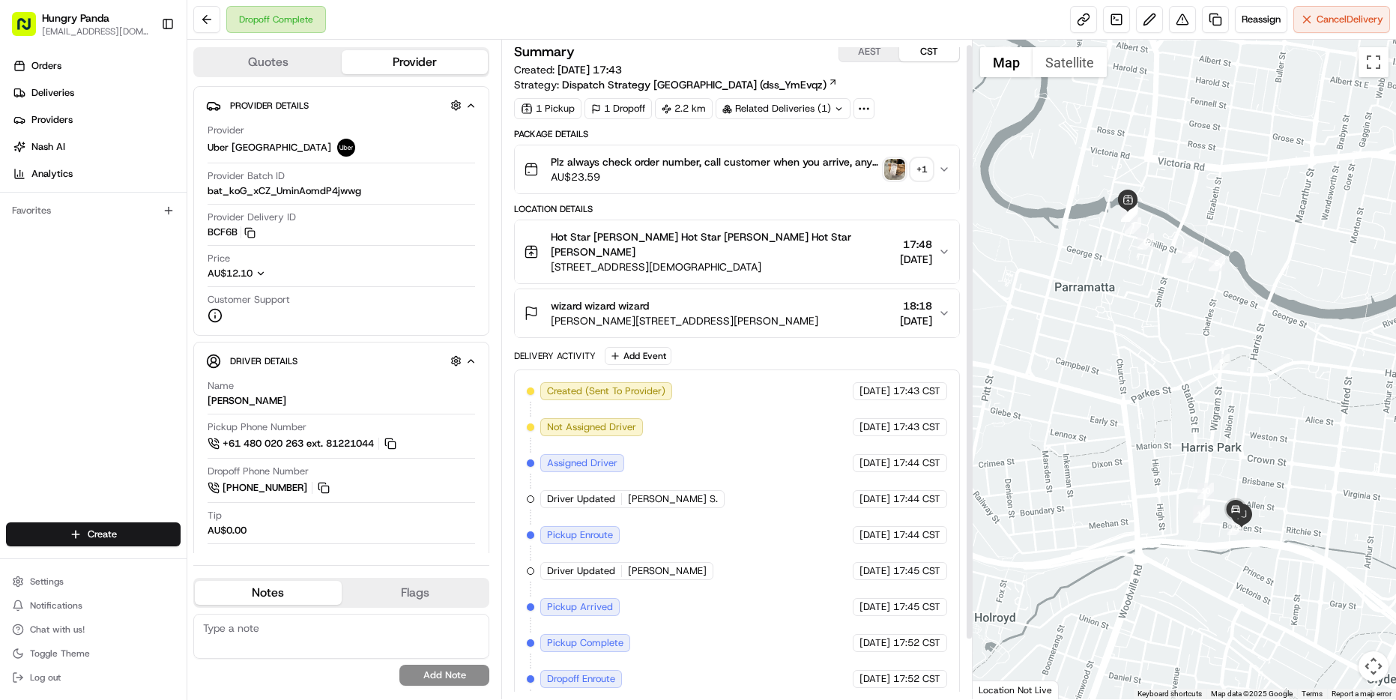
scroll to position [9, 0]
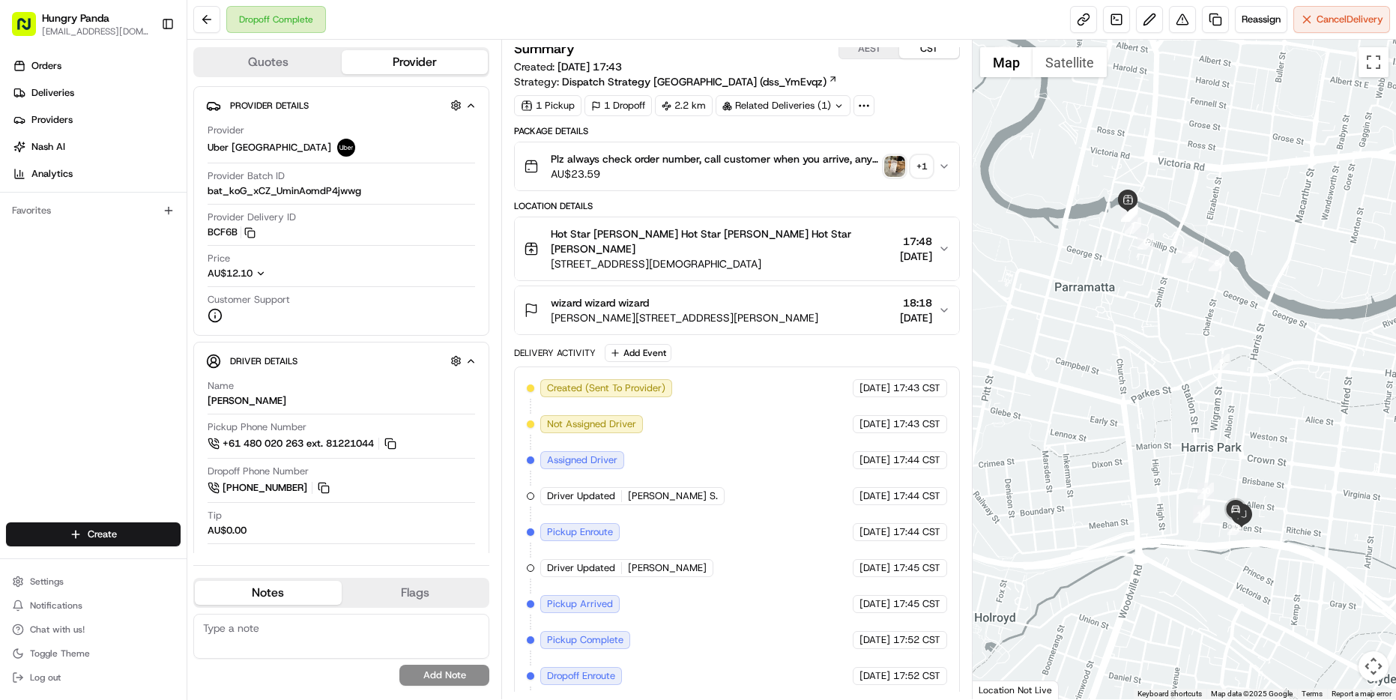
click at [949, 304] on icon "button" at bounding box center [944, 310] width 12 height 12
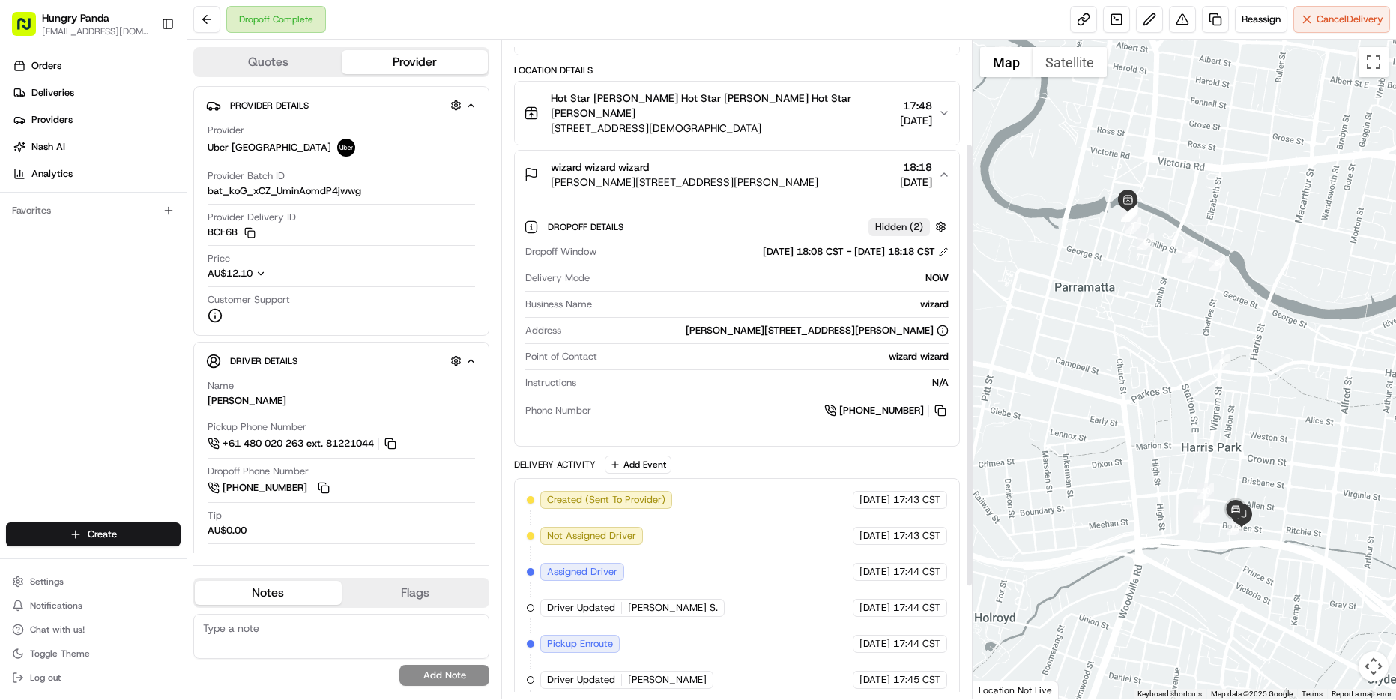
scroll to position [319, 0]
